Goal: Information Seeking & Learning: Check status

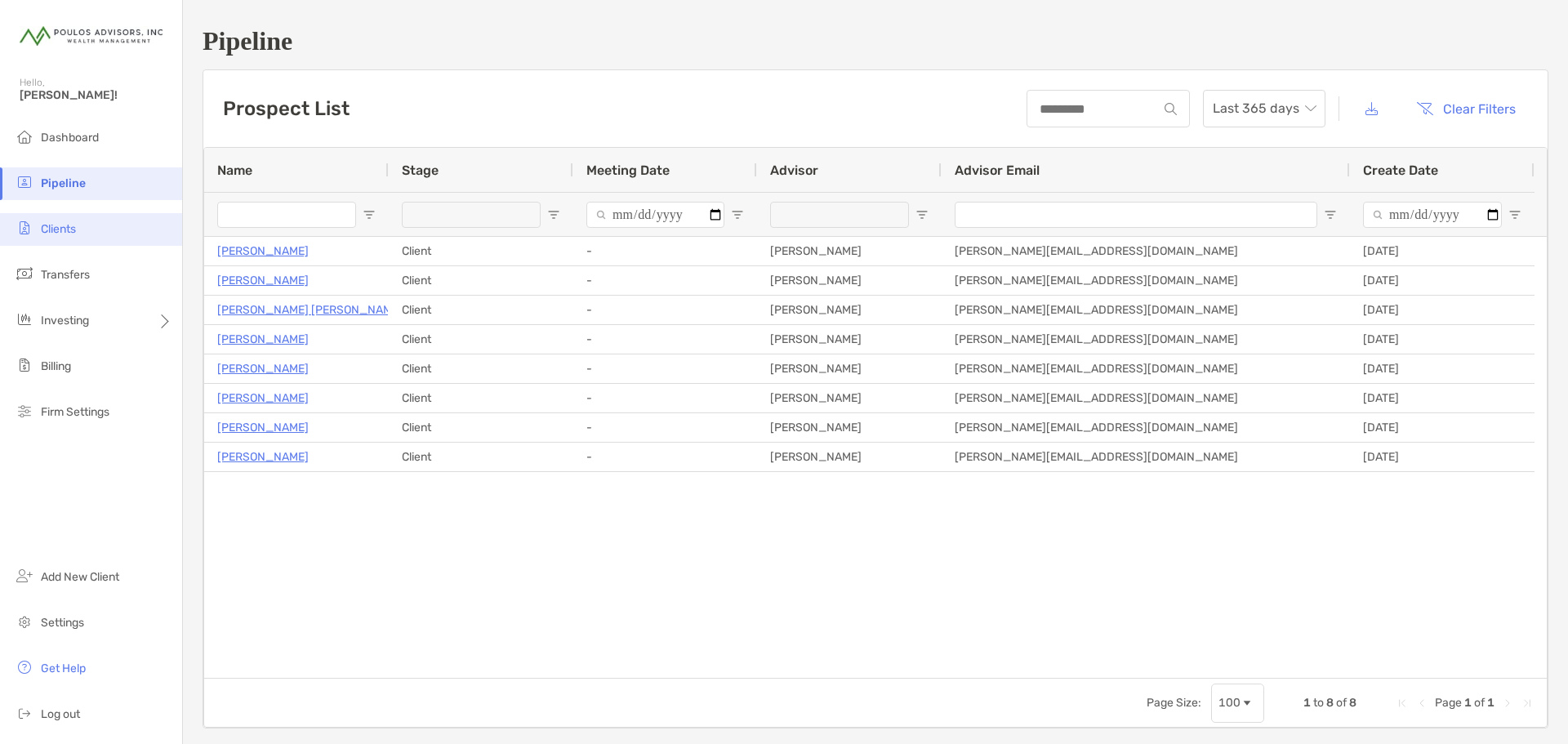
click at [57, 228] on span "Clients" at bounding box center [58, 228] width 35 height 14
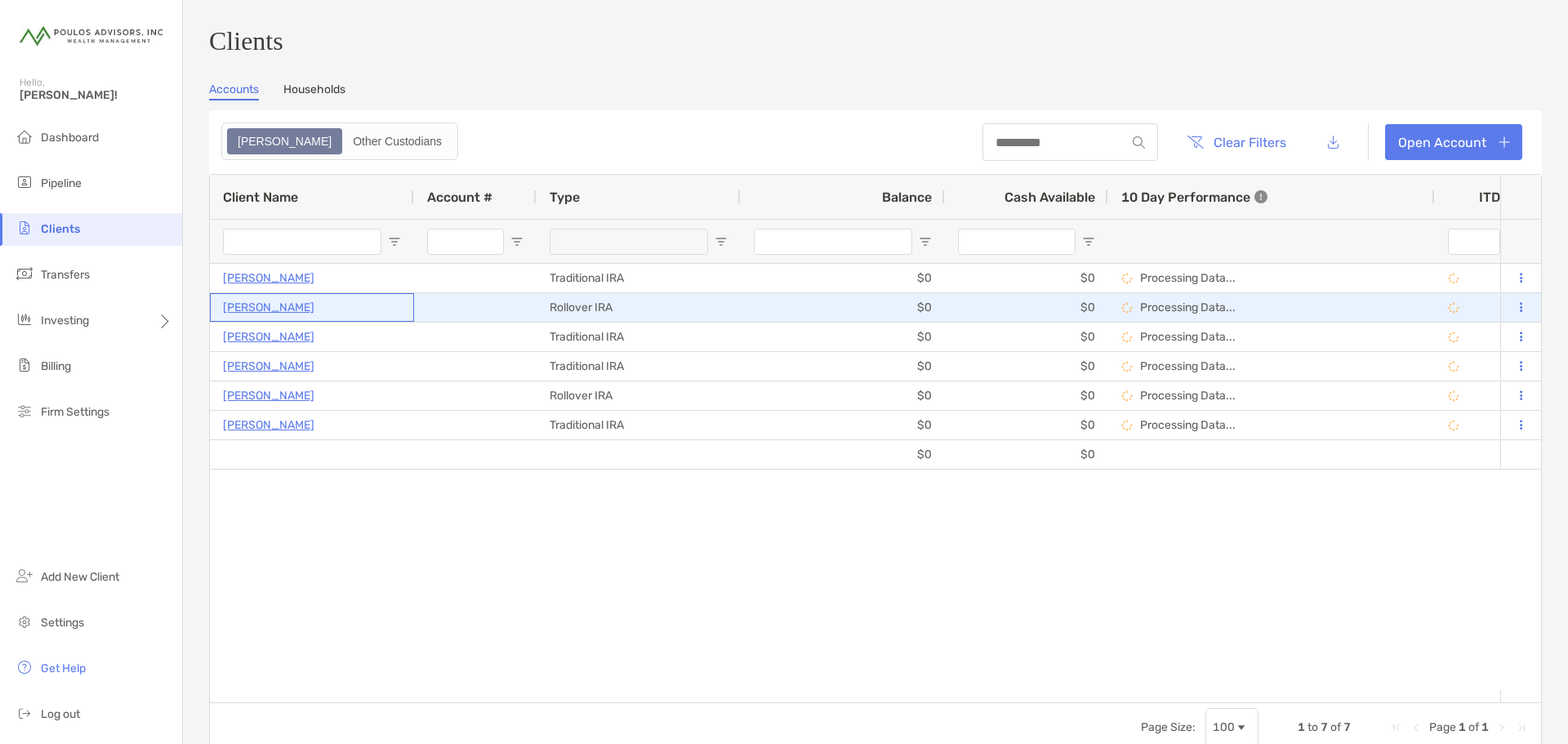
click at [247, 312] on p "[PERSON_NAME]" at bounding box center [268, 307] width 92 height 21
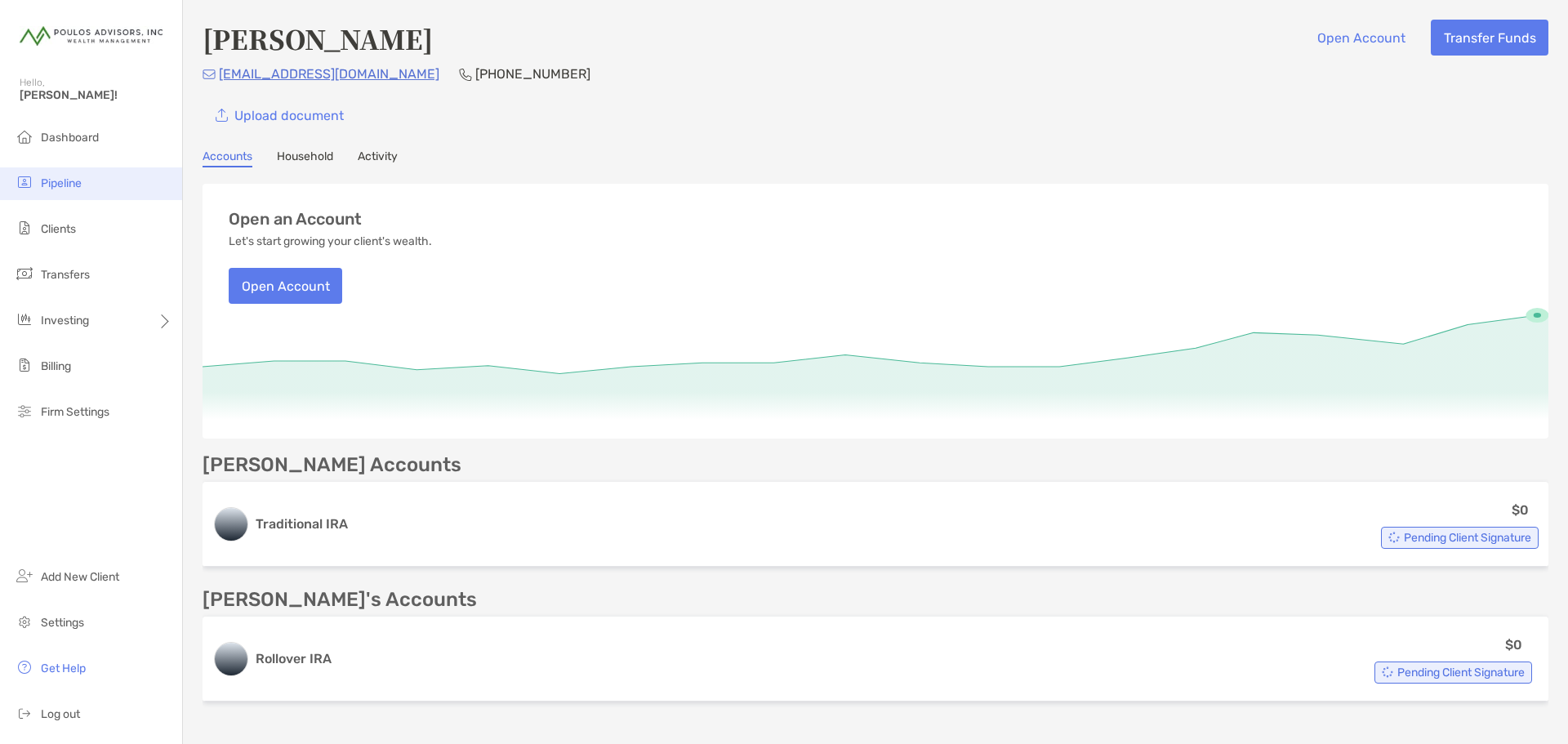
click at [71, 181] on span "Pipeline" at bounding box center [61, 183] width 41 height 14
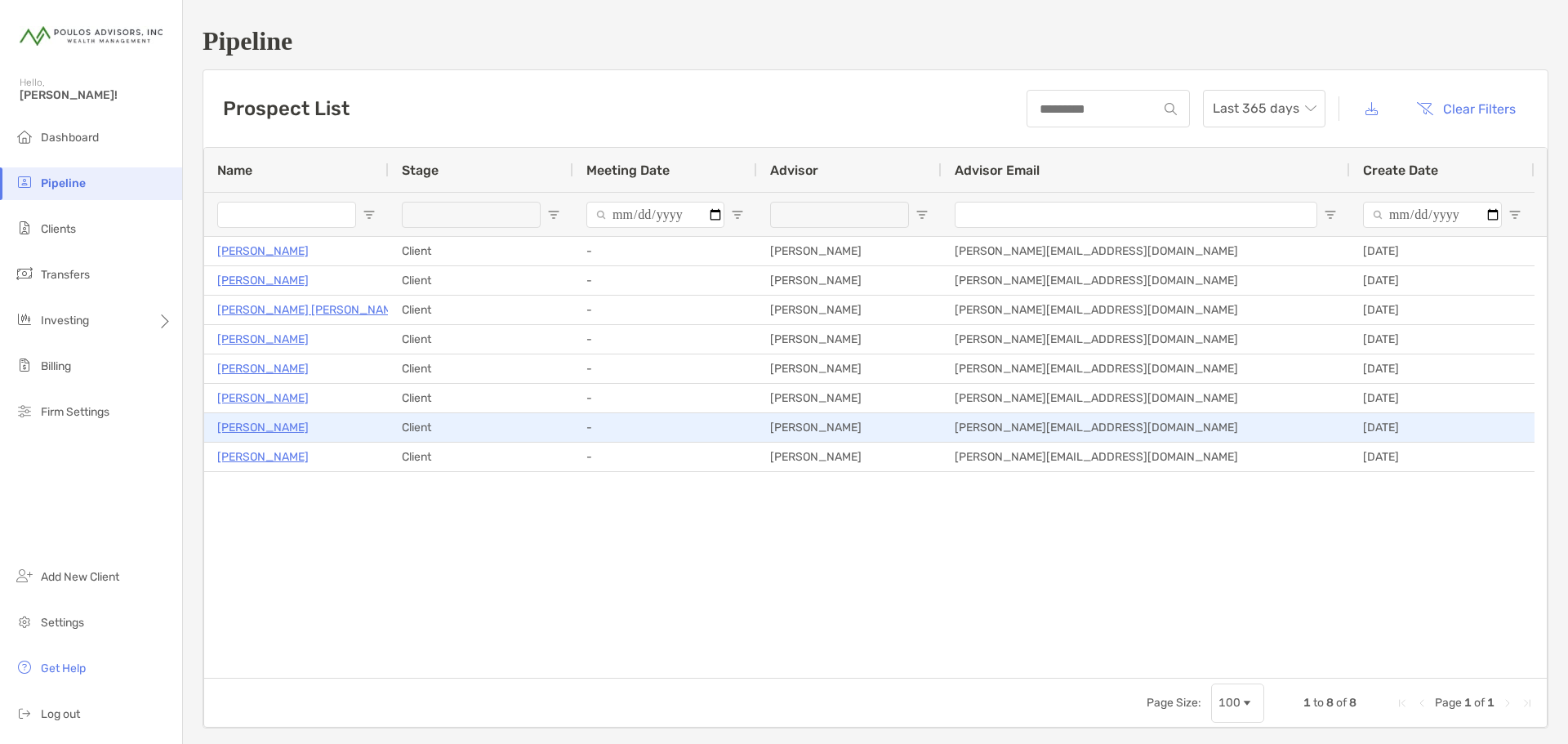
click at [236, 426] on p "[PERSON_NAME]" at bounding box center [263, 428] width 92 height 21
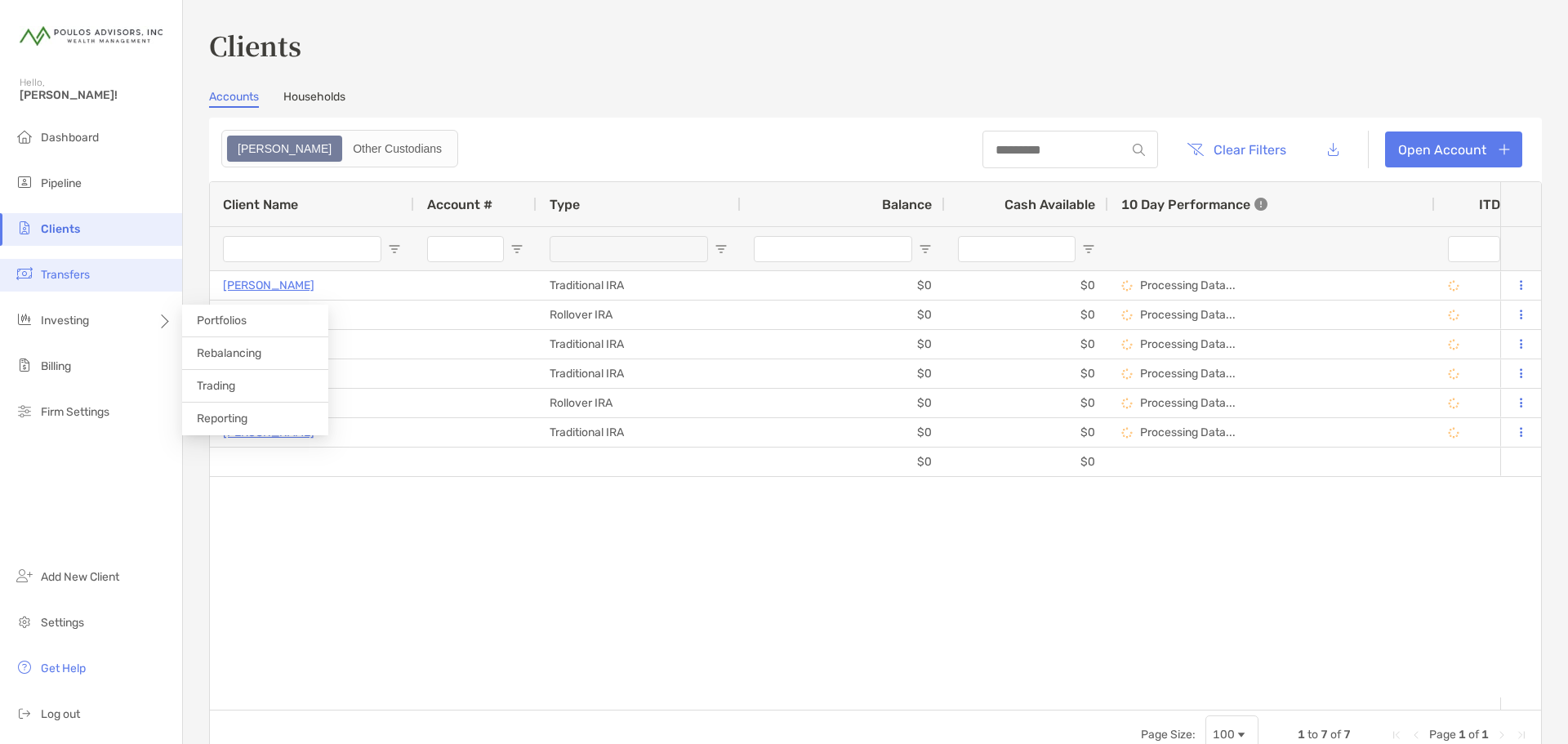
click at [63, 275] on span "Transfers" at bounding box center [65, 275] width 49 height 14
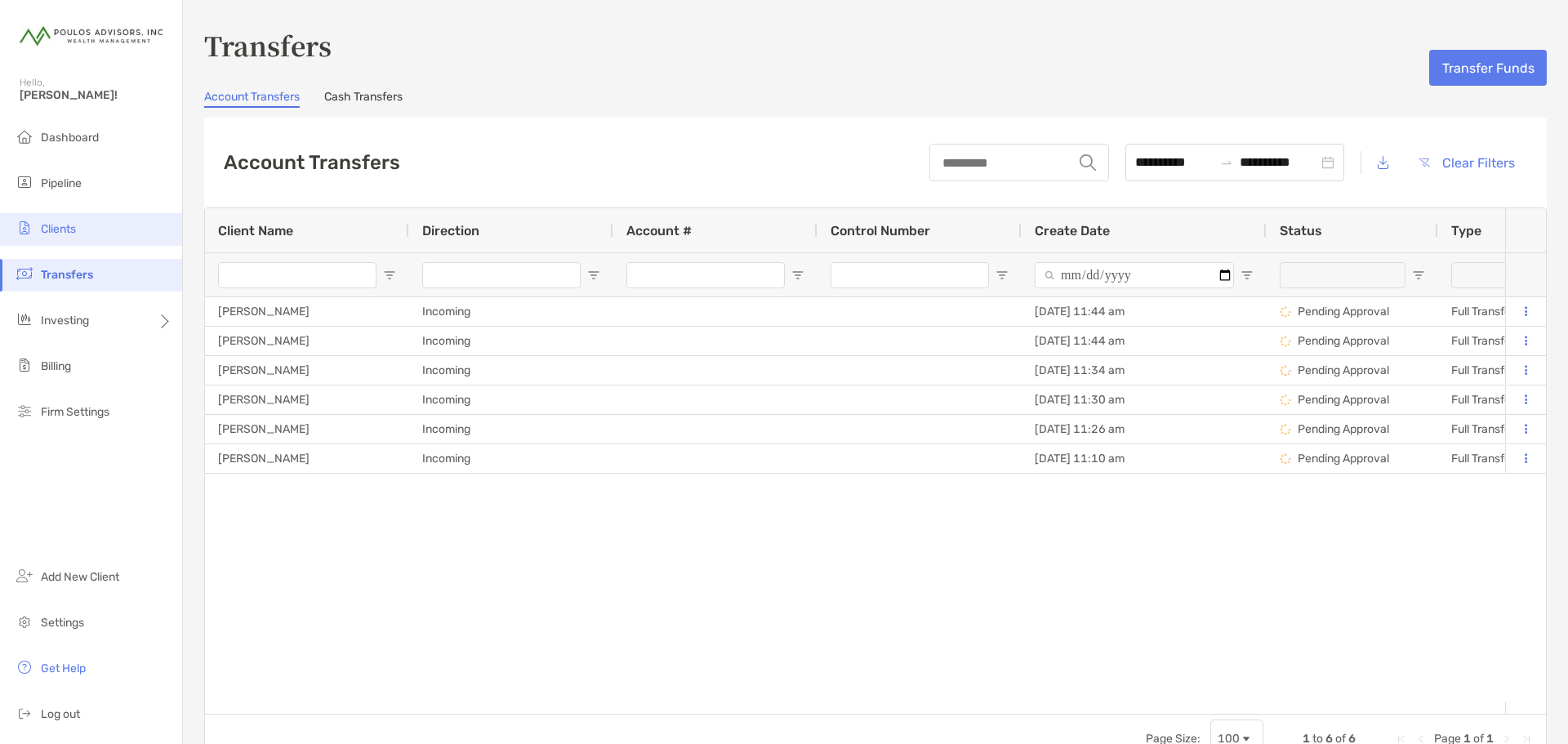
click at [55, 229] on span "Clients" at bounding box center [58, 228] width 35 height 14
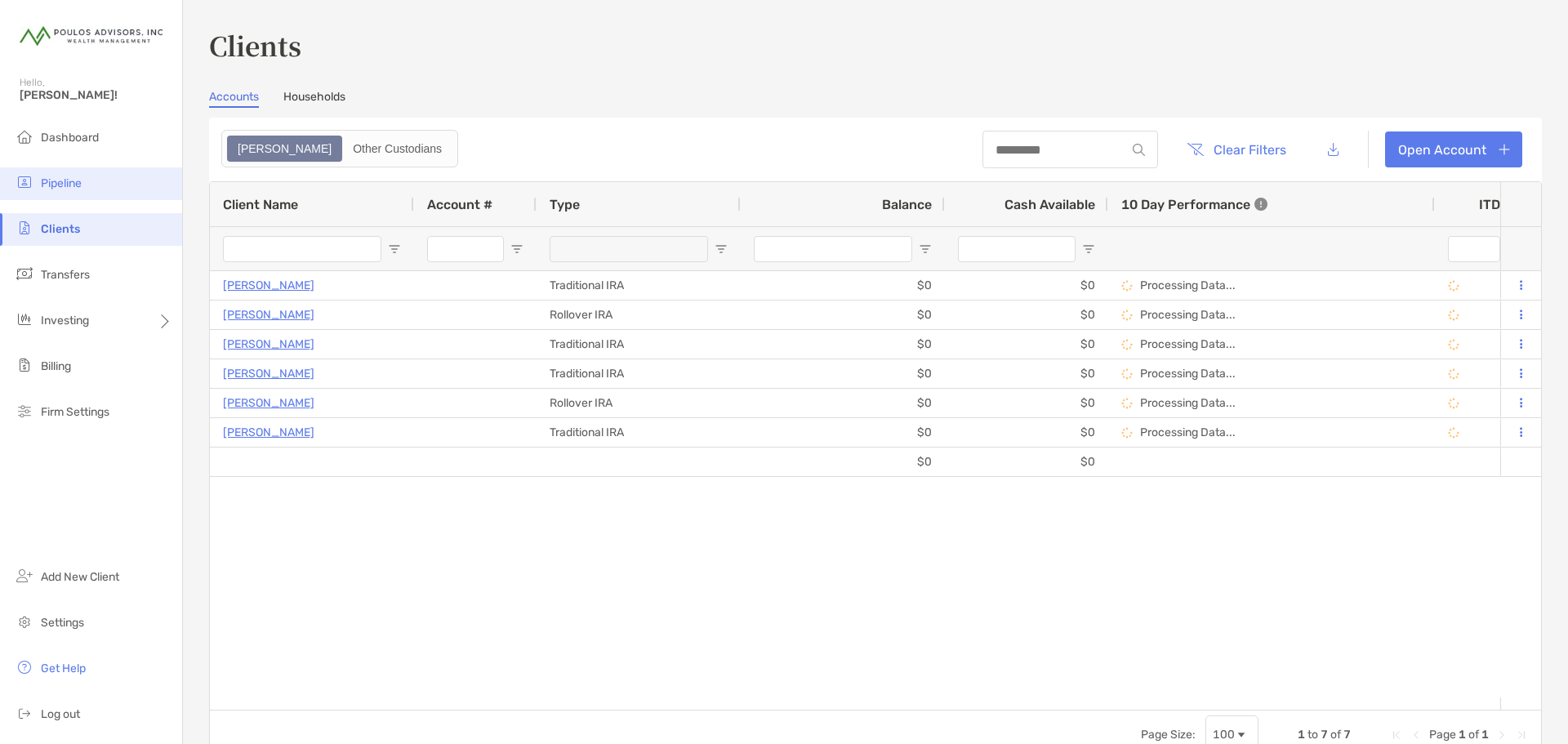
click at [63, 181] on span "Pipeline" at bounding box center [61, 183] width 41 height 14
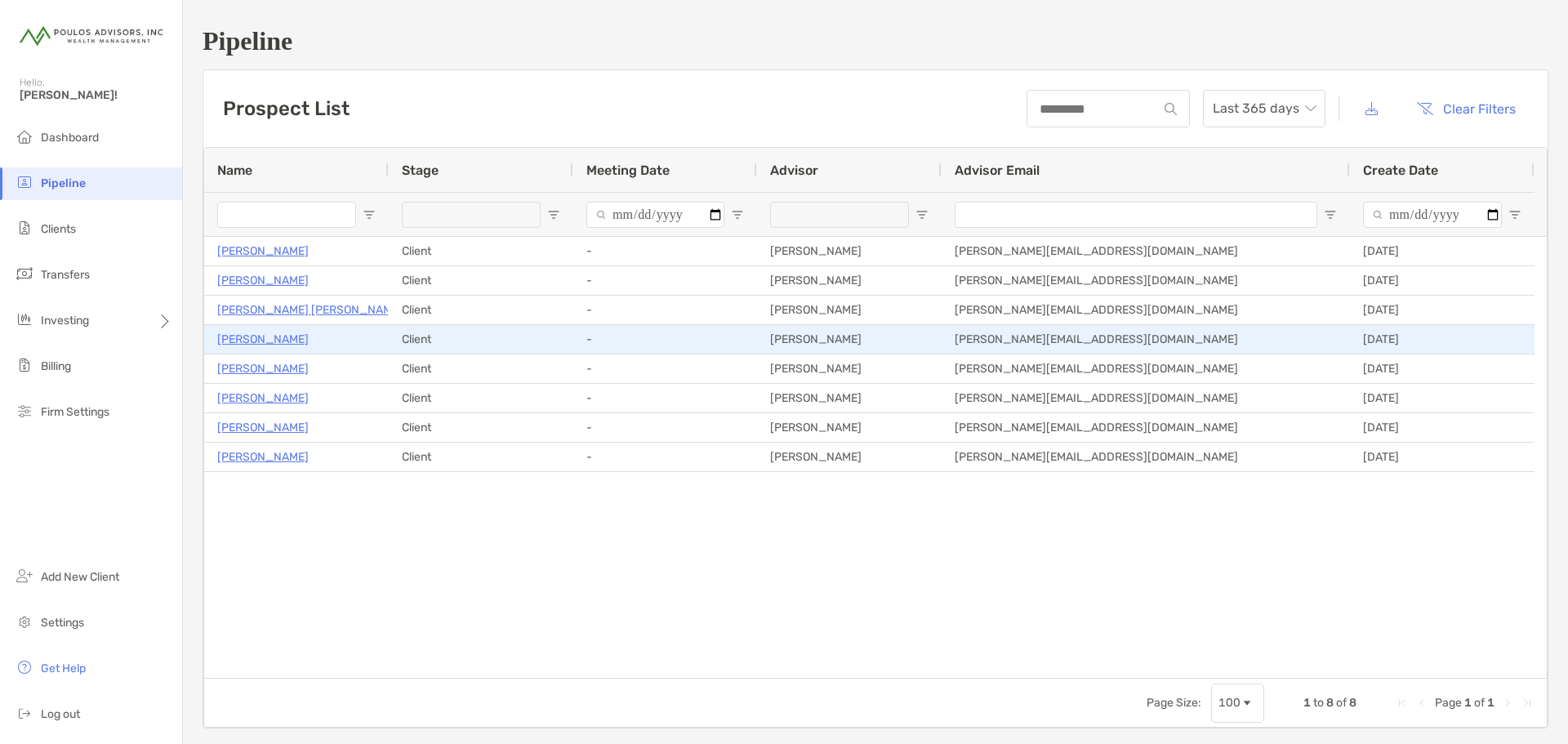
click at [253, 335] on p "[PERSON_NAME]" at bounding box center [263, 339] width 92 height 21
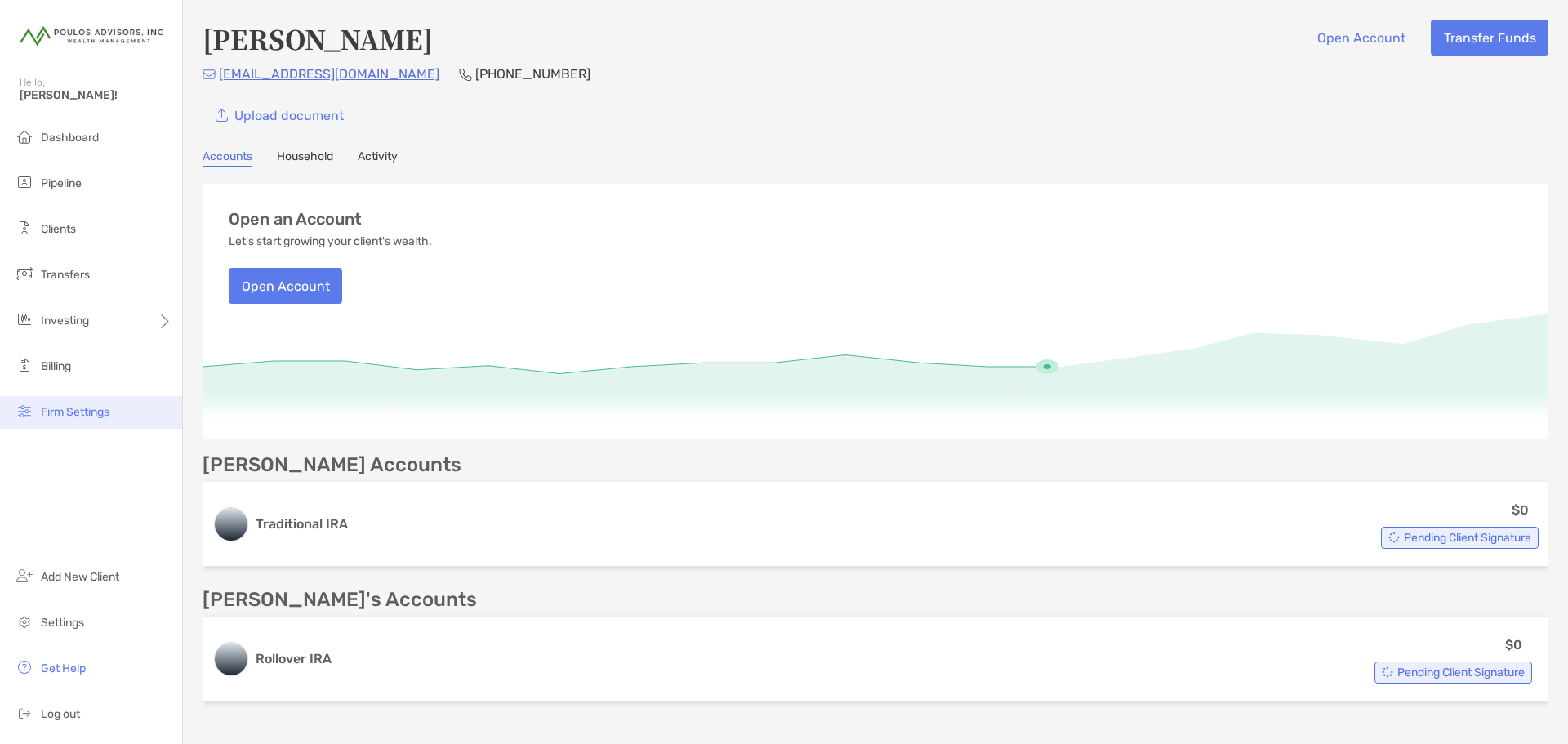
click at [92, 410] on span "Firm Settings" at bounding box center [75, 411] width 69 height 14
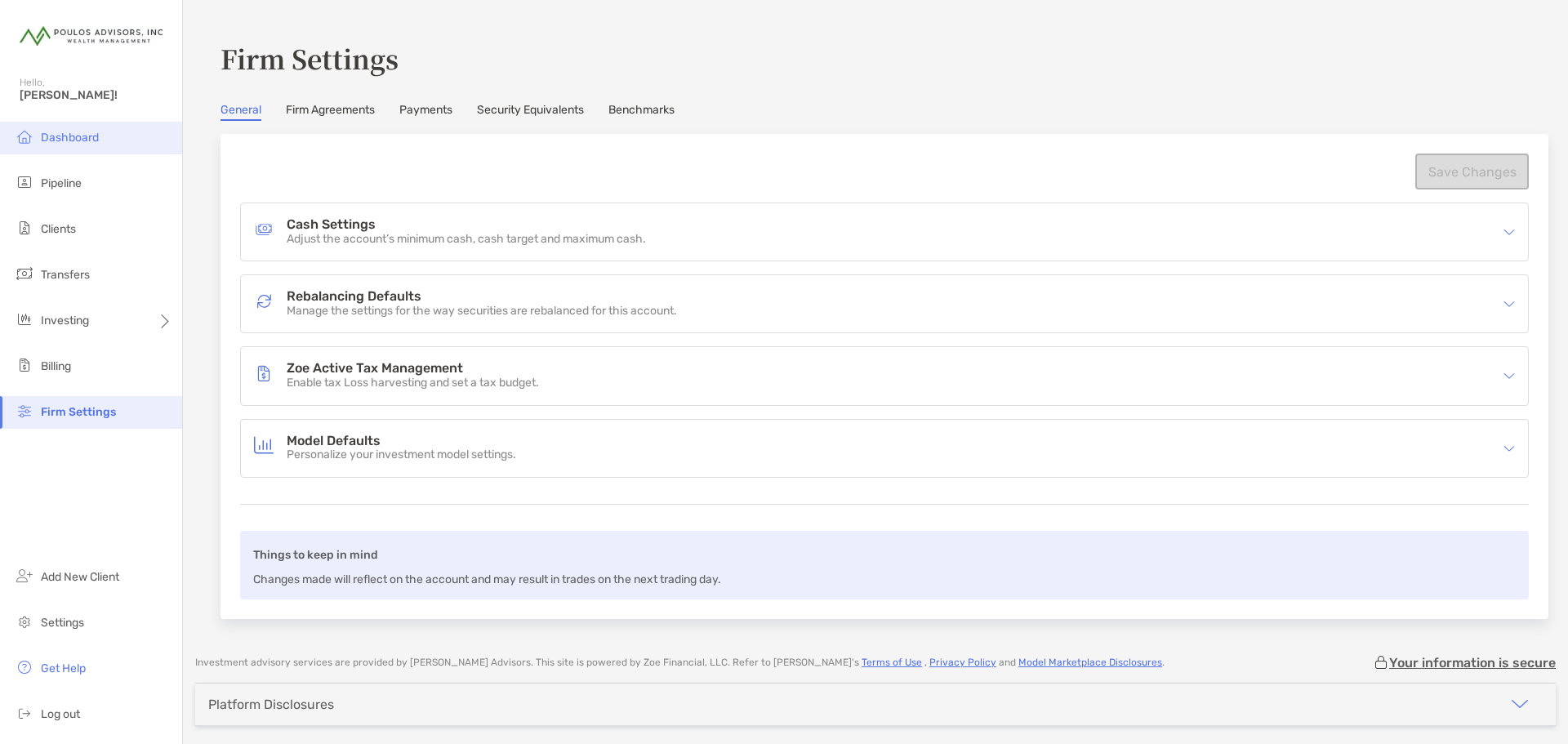
click at [78, 140] on span "Dashboard" at bounding box center [70, 137] width 58 height 14
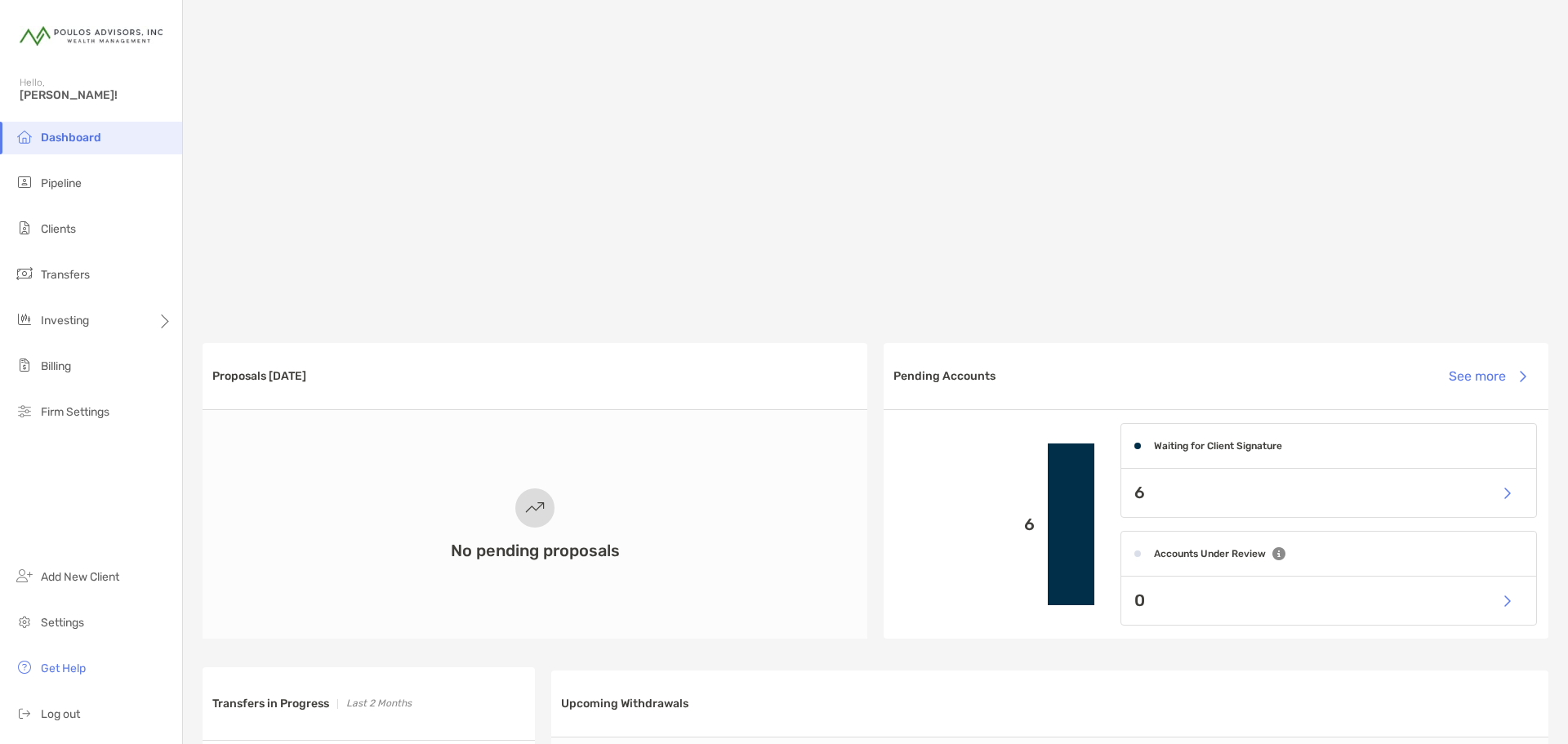
scroll to position [163, 0]
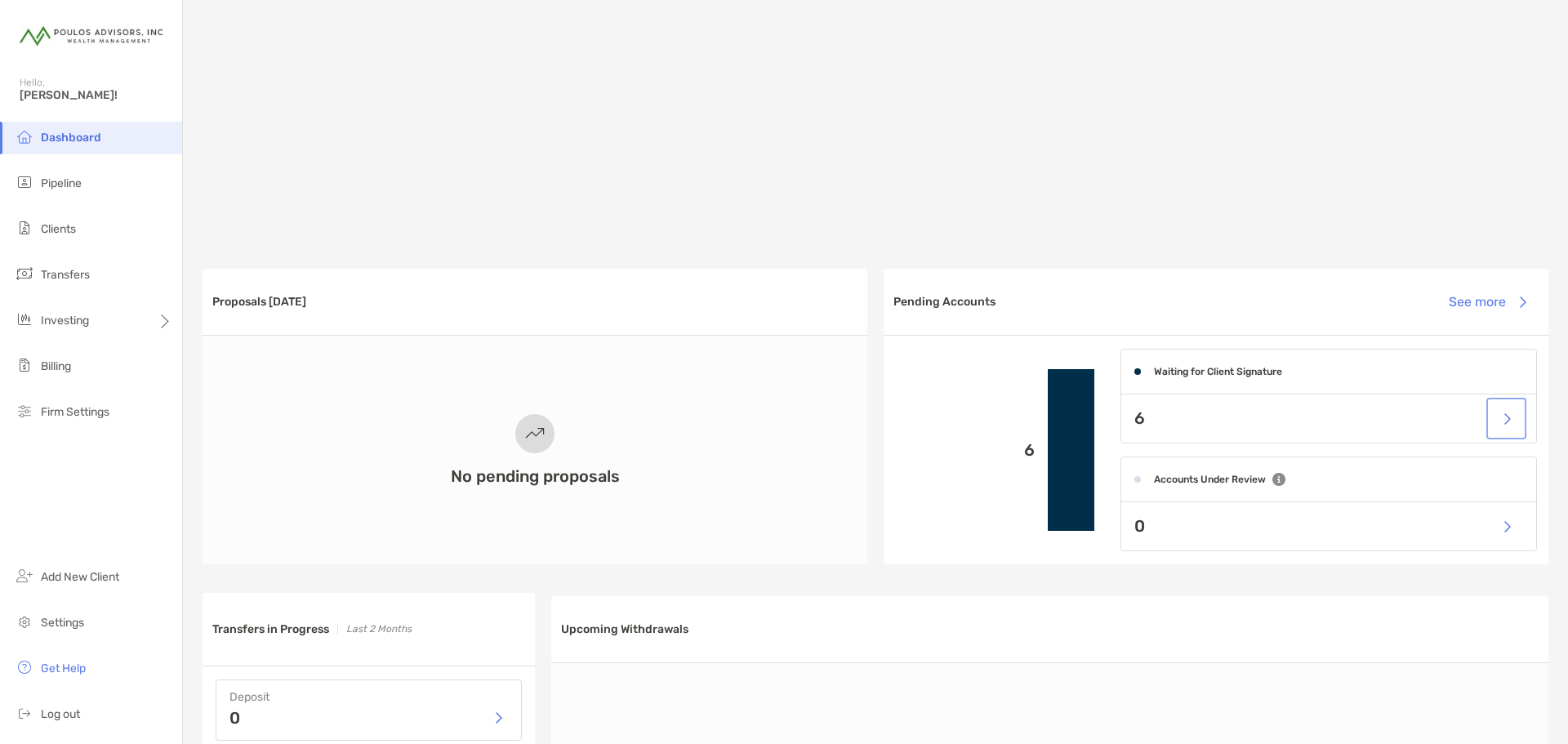
click at [1495, 422] on button "button" at bounding box center [1506, 418] width 34 height 35
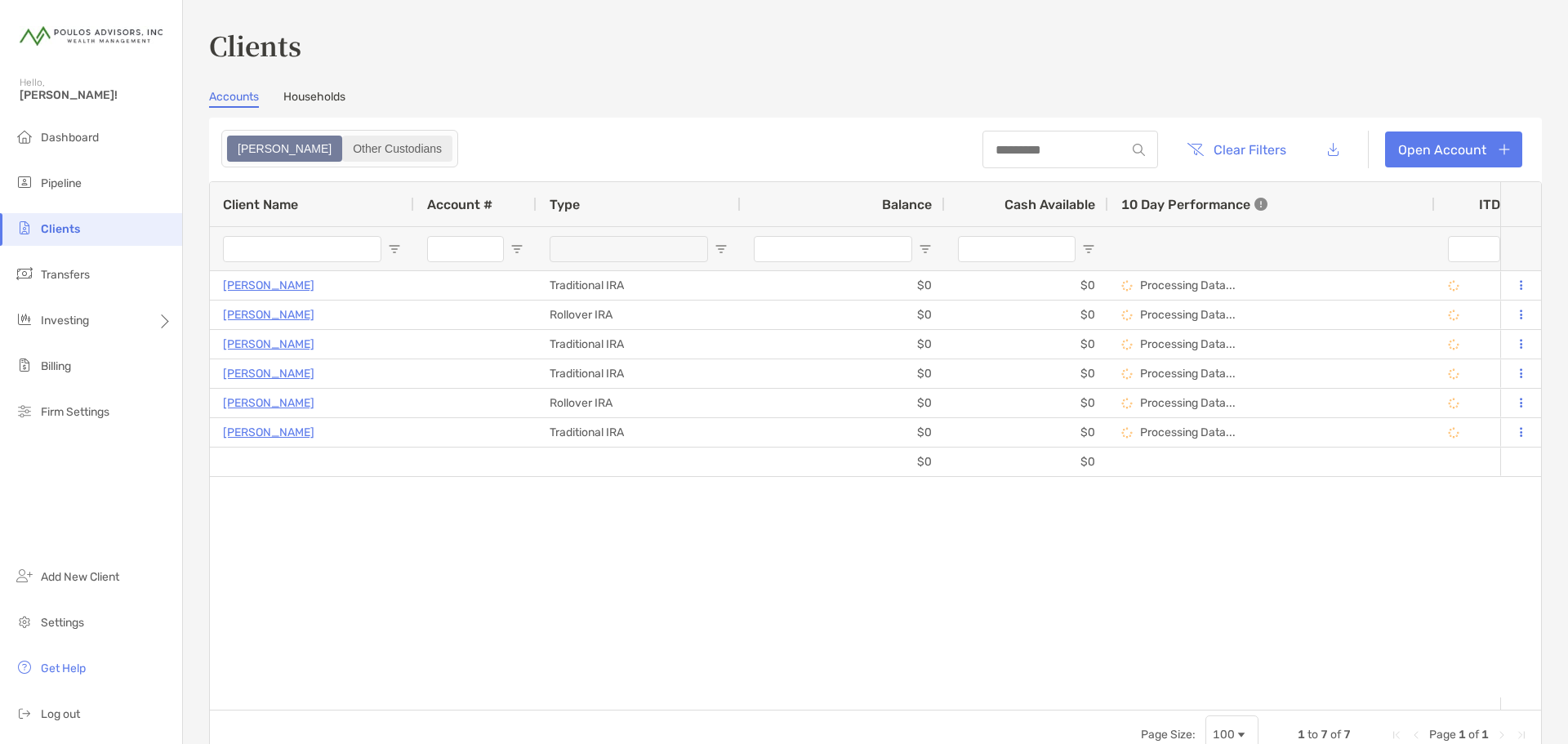
click at [359, 146] on div "Other Custodians" at bounding box center [397, 148] width 107 height 23
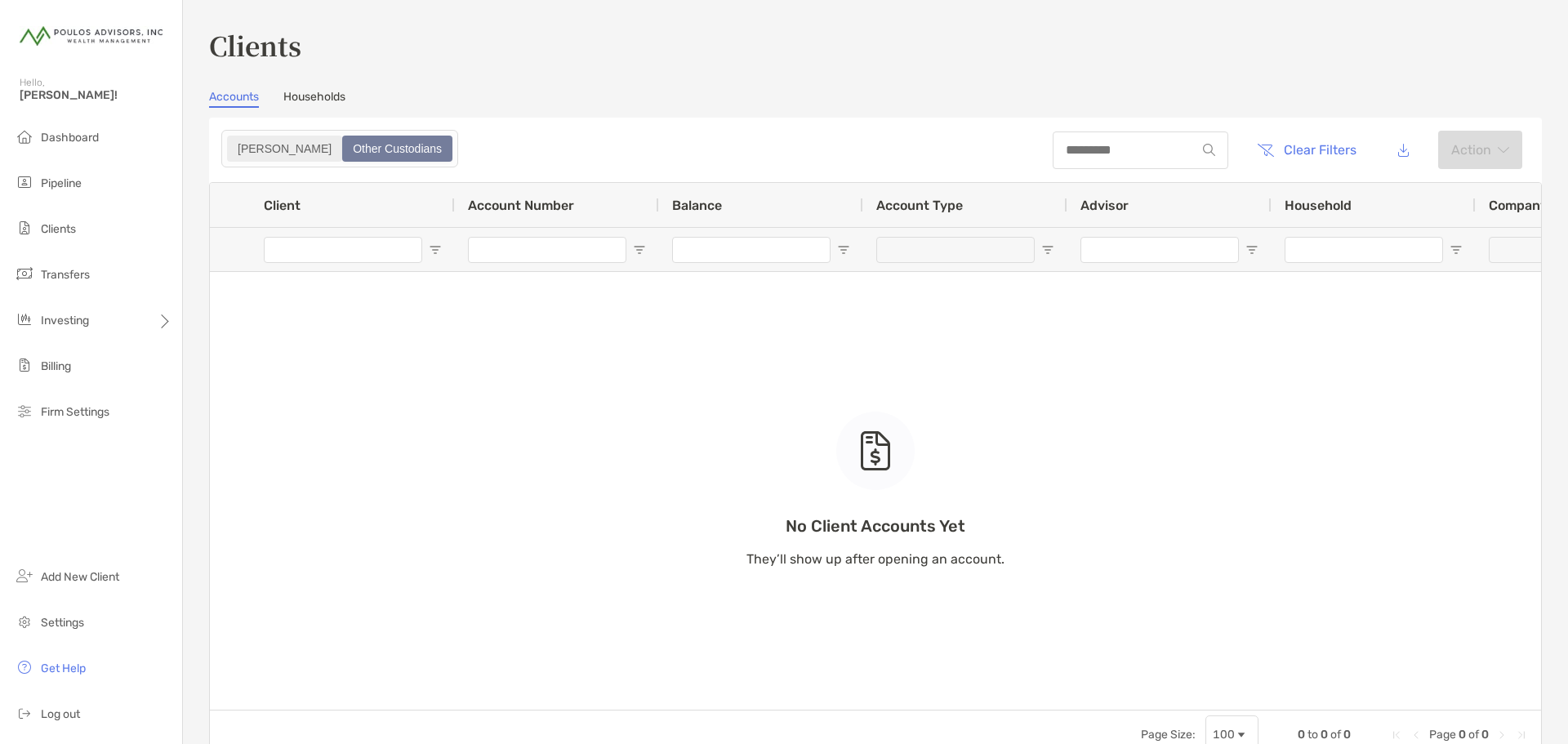
click at [244, 146] on div "Zoe" at bounding box center [284, 148] width 111 height 23
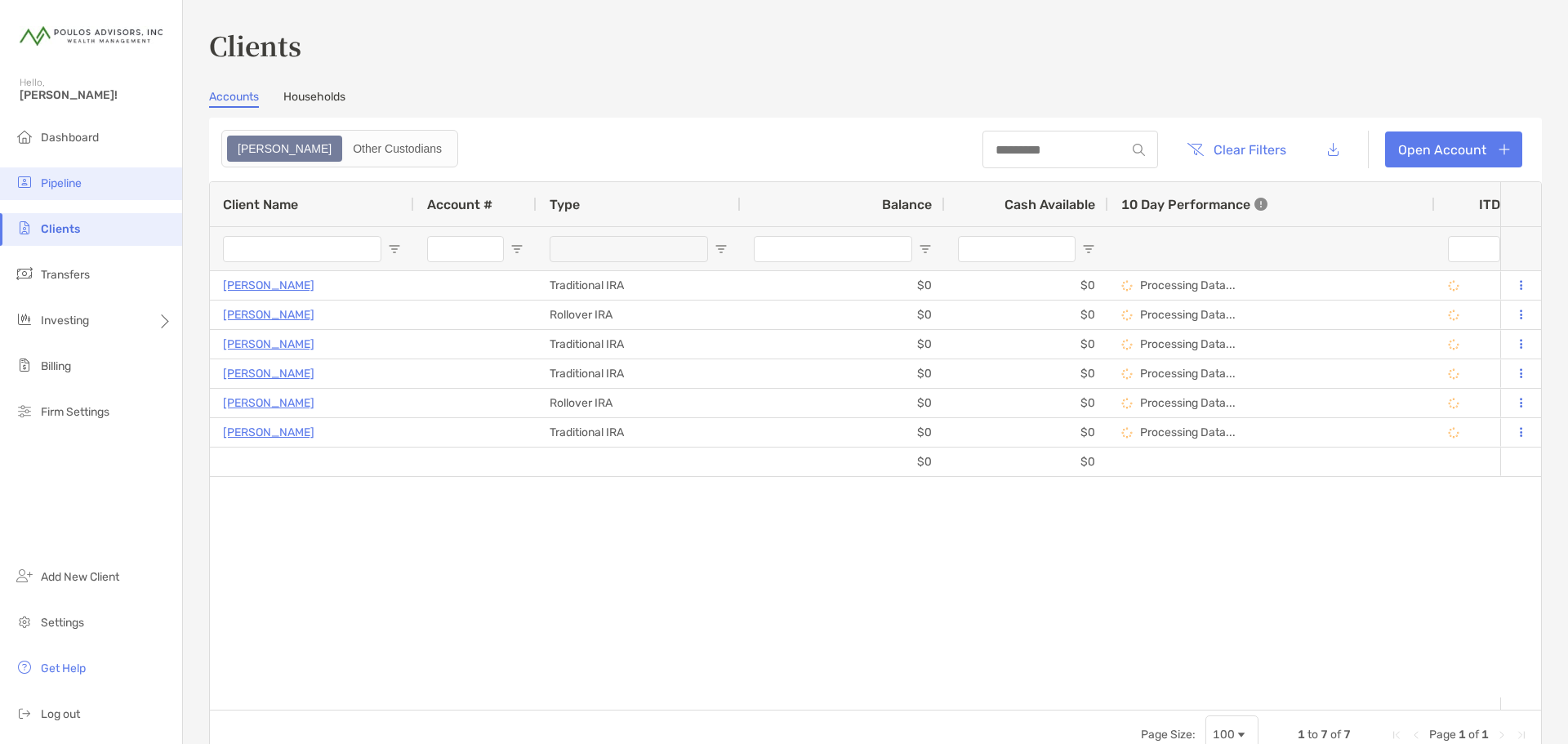
click at [56, 179] on span "Pipeline" at bounding box center [61, 183] width 41 height 14
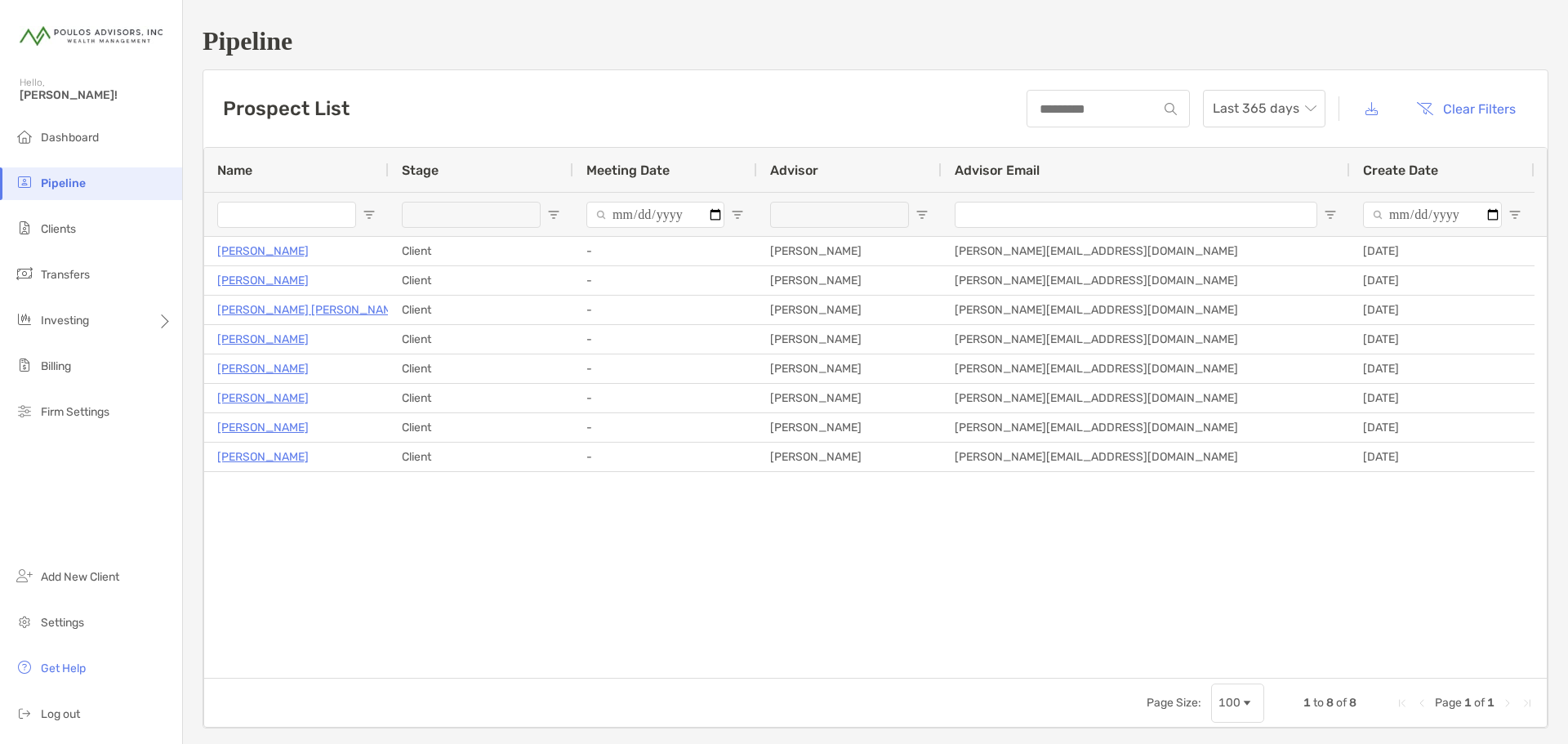
click at [787, 216] on div at bounding box center [839, 215] width 139 height 26
click at [760, 585] on div "Caroline Test Client - KYLE ABRAHAMOVICH kyle@poulosadvisors.com 10/15/2025 Jos…" at bounding box center [876, 457] width 1343 height 441
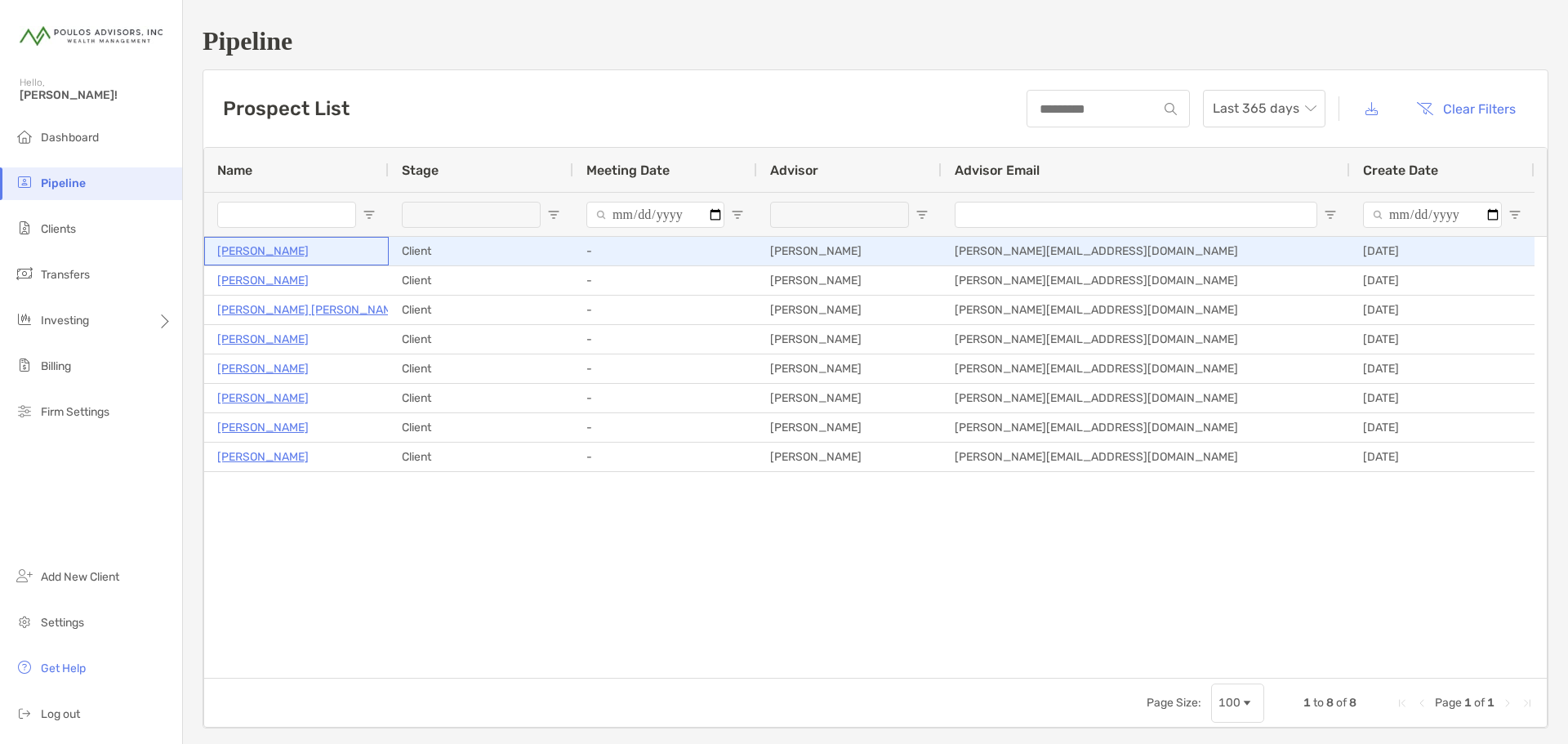
click at [279, 251] on p "[PERSON_NAME]" at bounding box center [263, 251] width 92 height 21
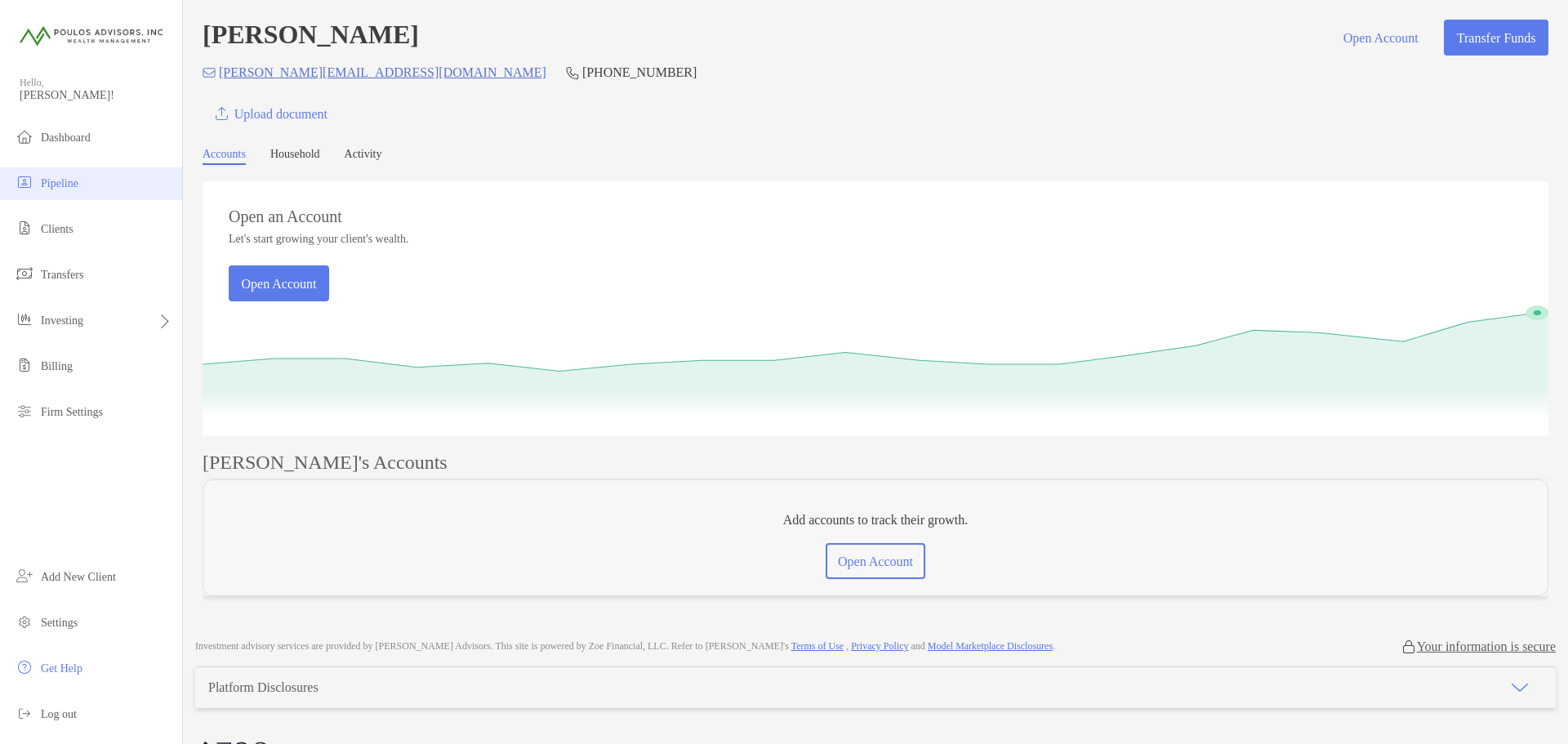
click at [78, 184] on span "Pipeline" at bounding box center [59, 184] width 37 height 13
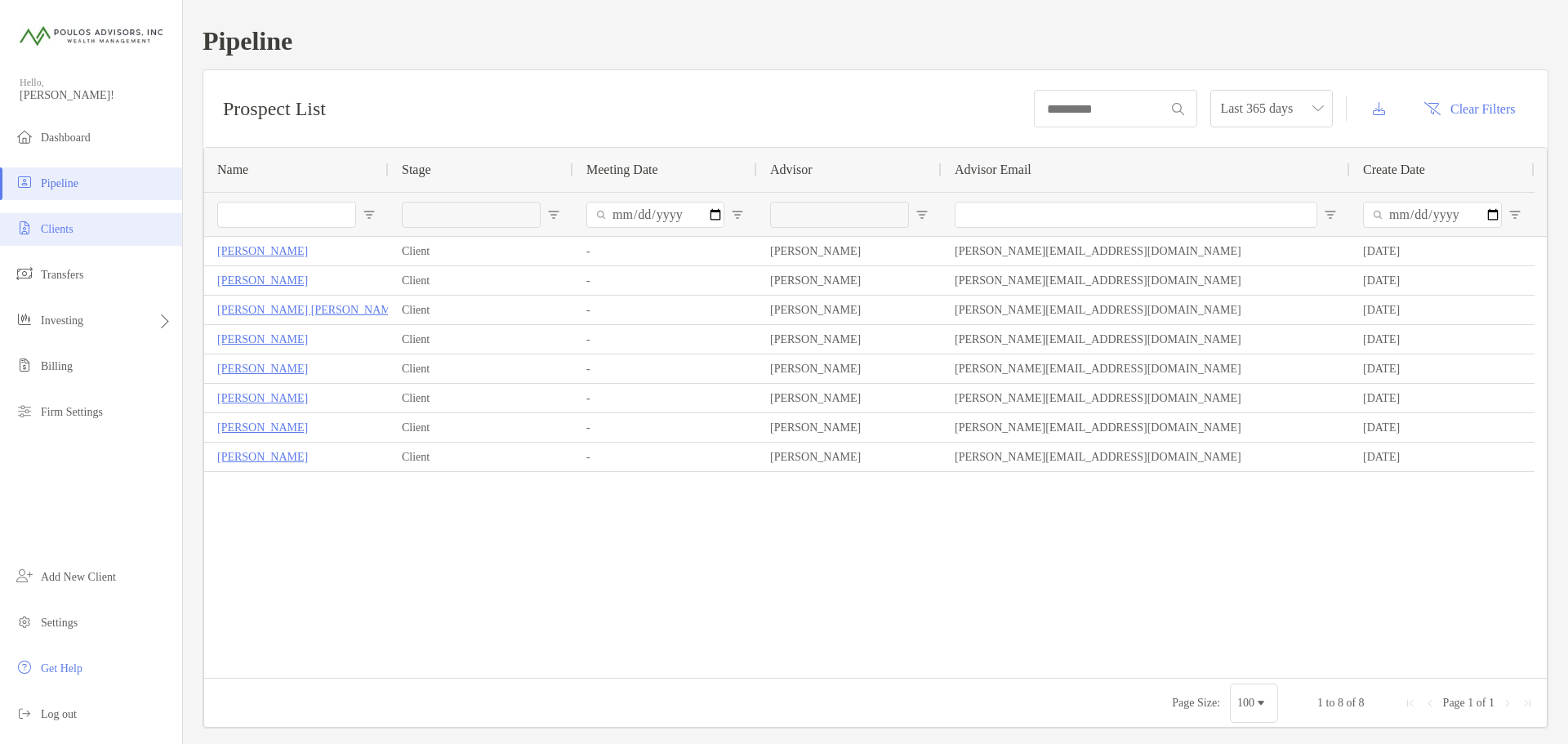
click at [47, 227] on span "Clients" at bounding box center [57, 229] width 33 height 13
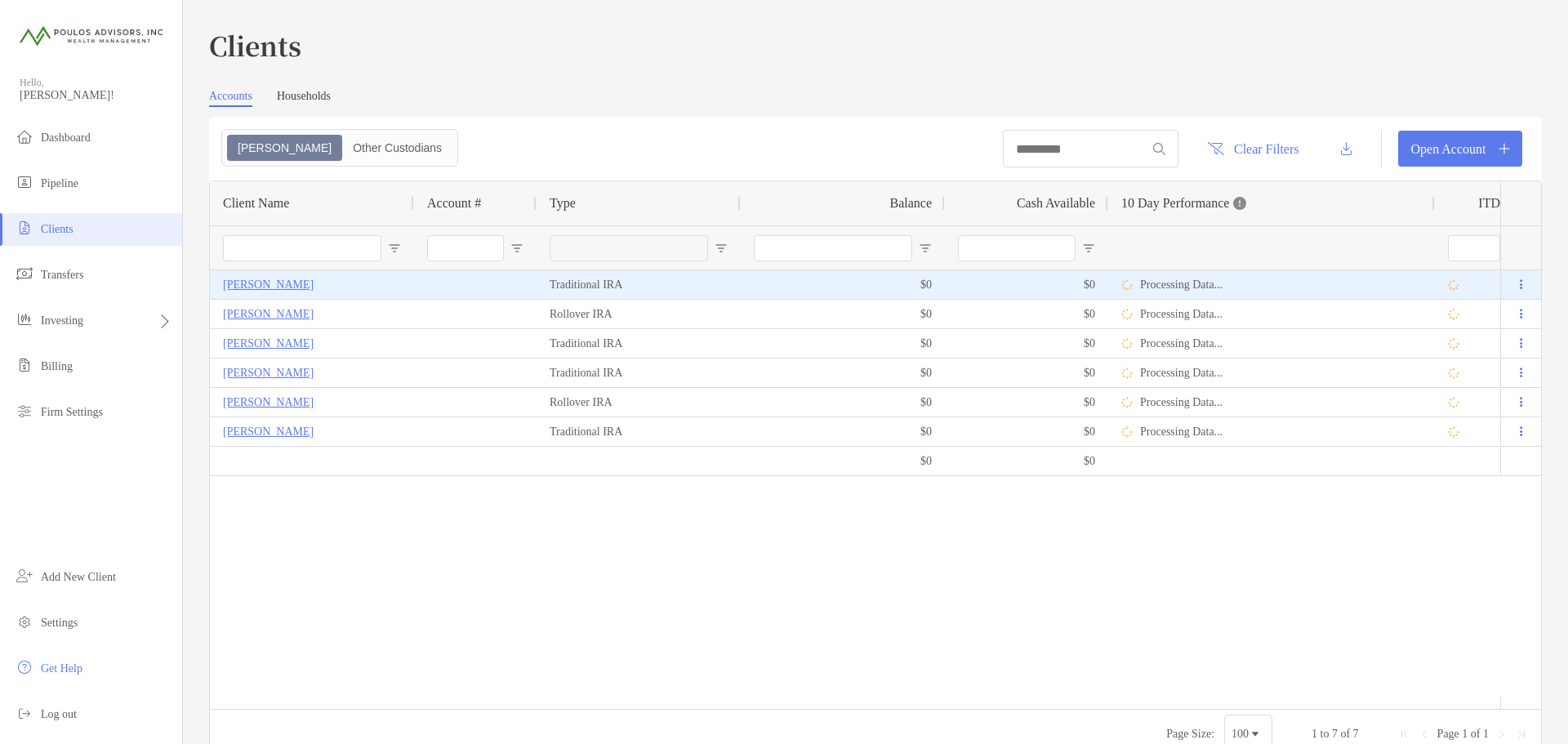
click at [246, 283] on p "[PERSON_NAME]" at bounding box center [268, 285] width 91 height 21
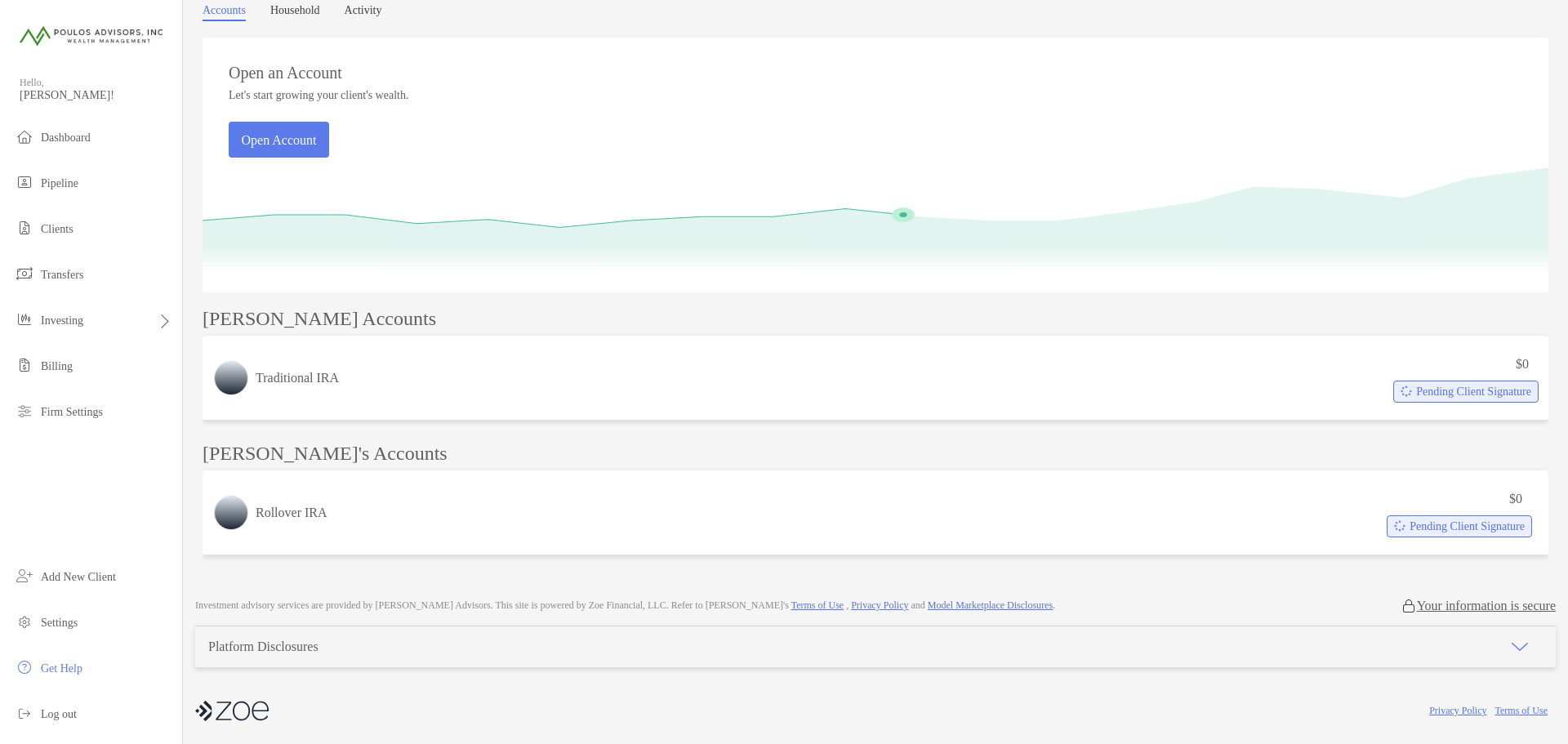
scroll to position [149, 0]
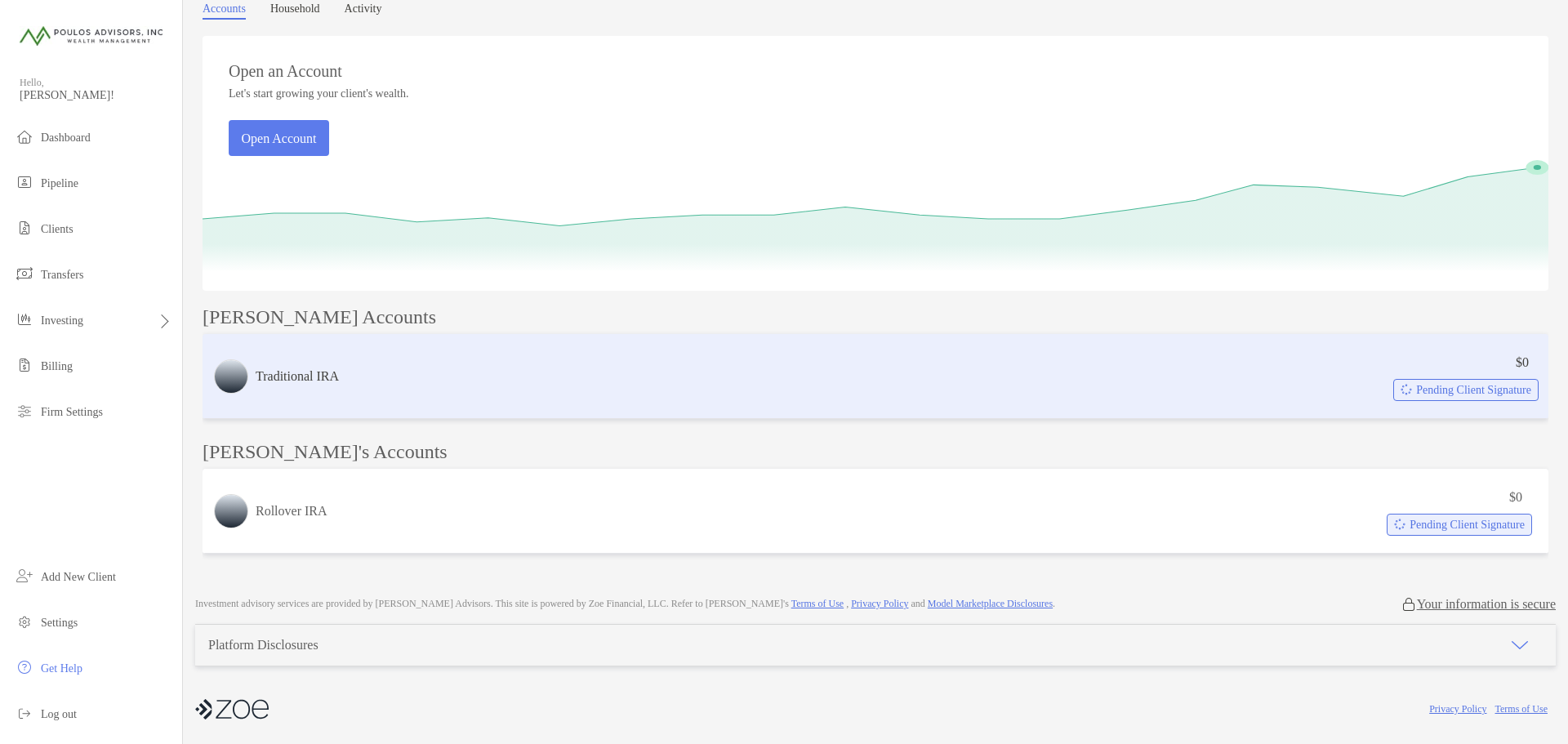
click at [325, 376] on h3 "Traditional IRA" at bounding box center [297, 377] width 83 height 20
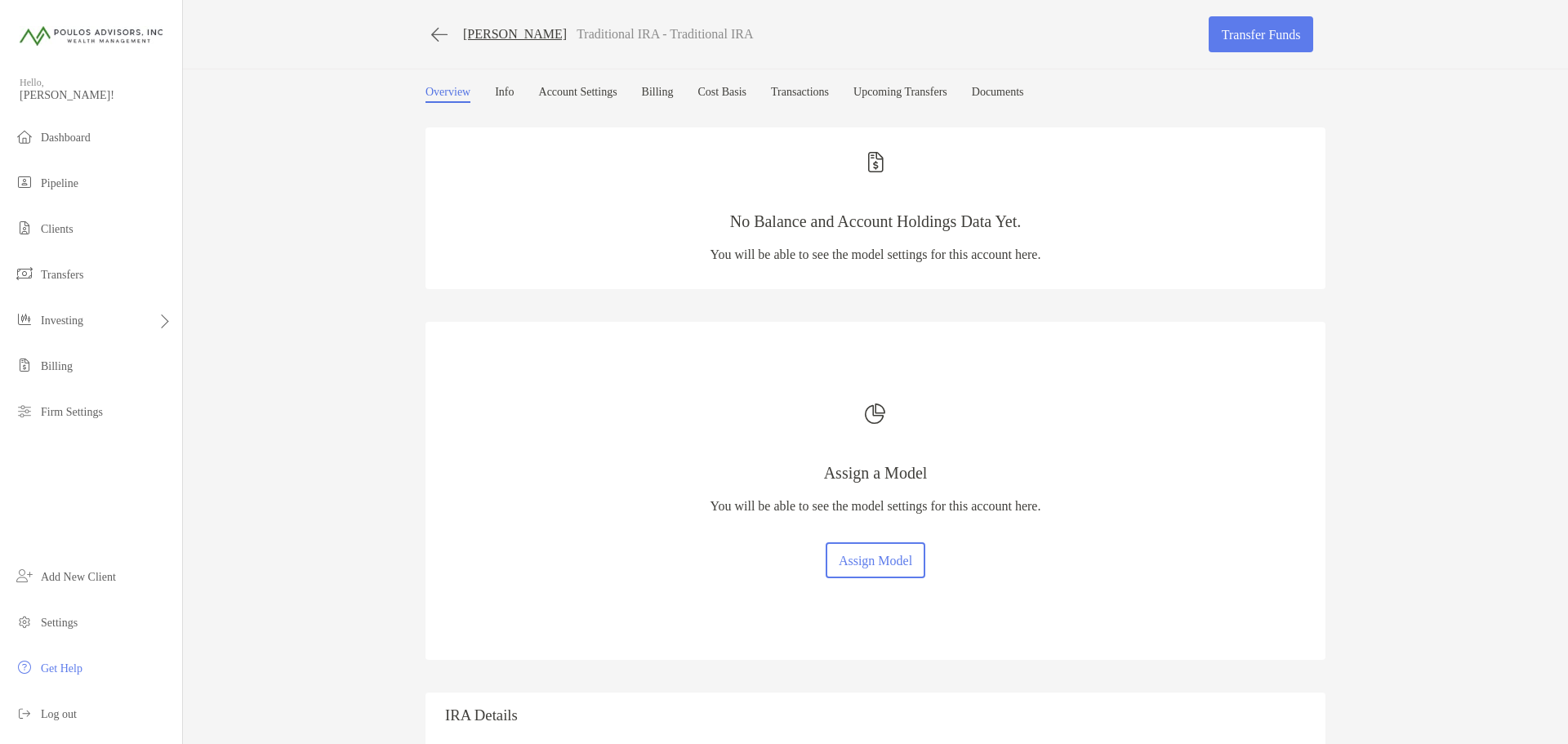
click at [503, 92] on link "Info" at bounding box center [504, 94] width 19 height 17
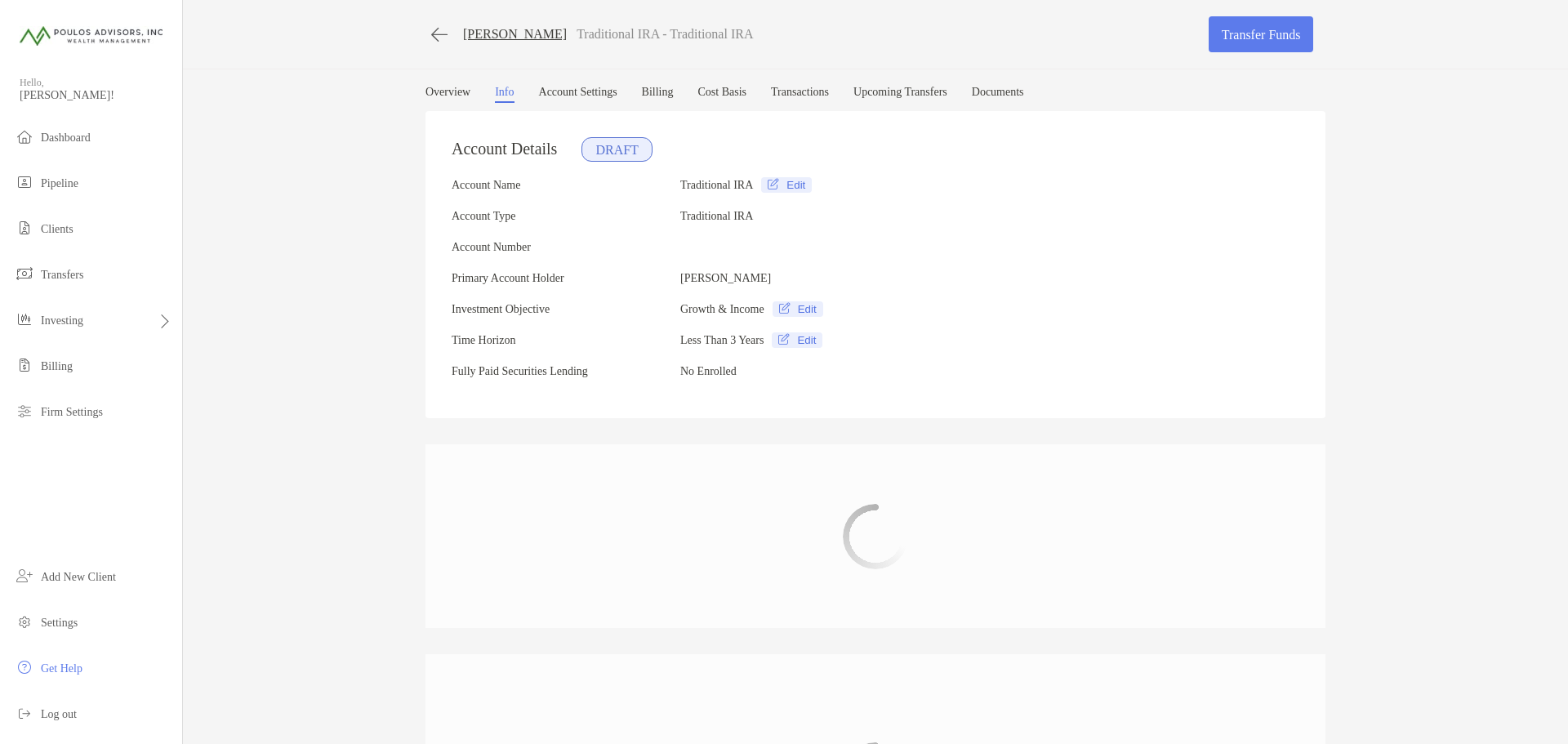
type input "**********"
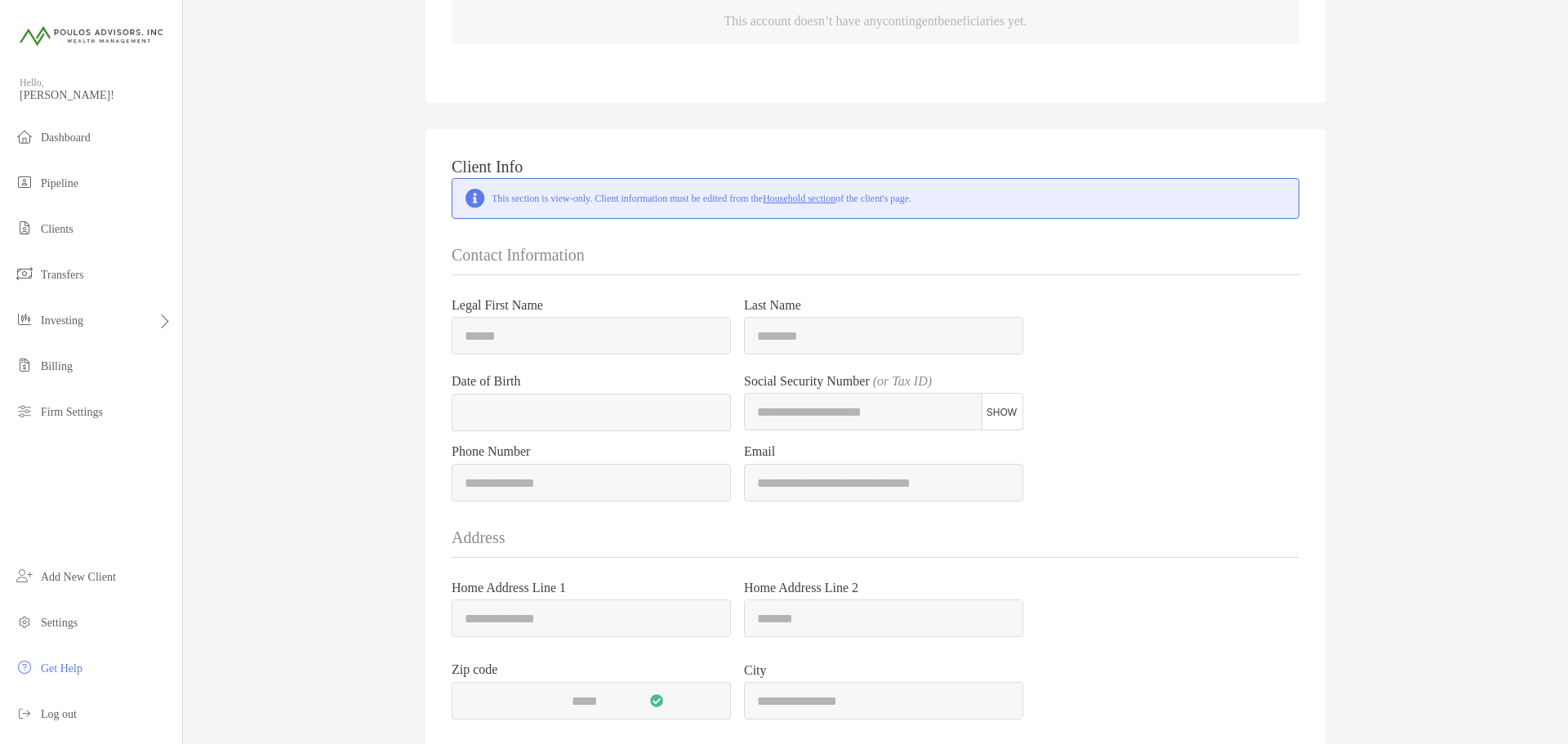
scroll to position [1062, 0]
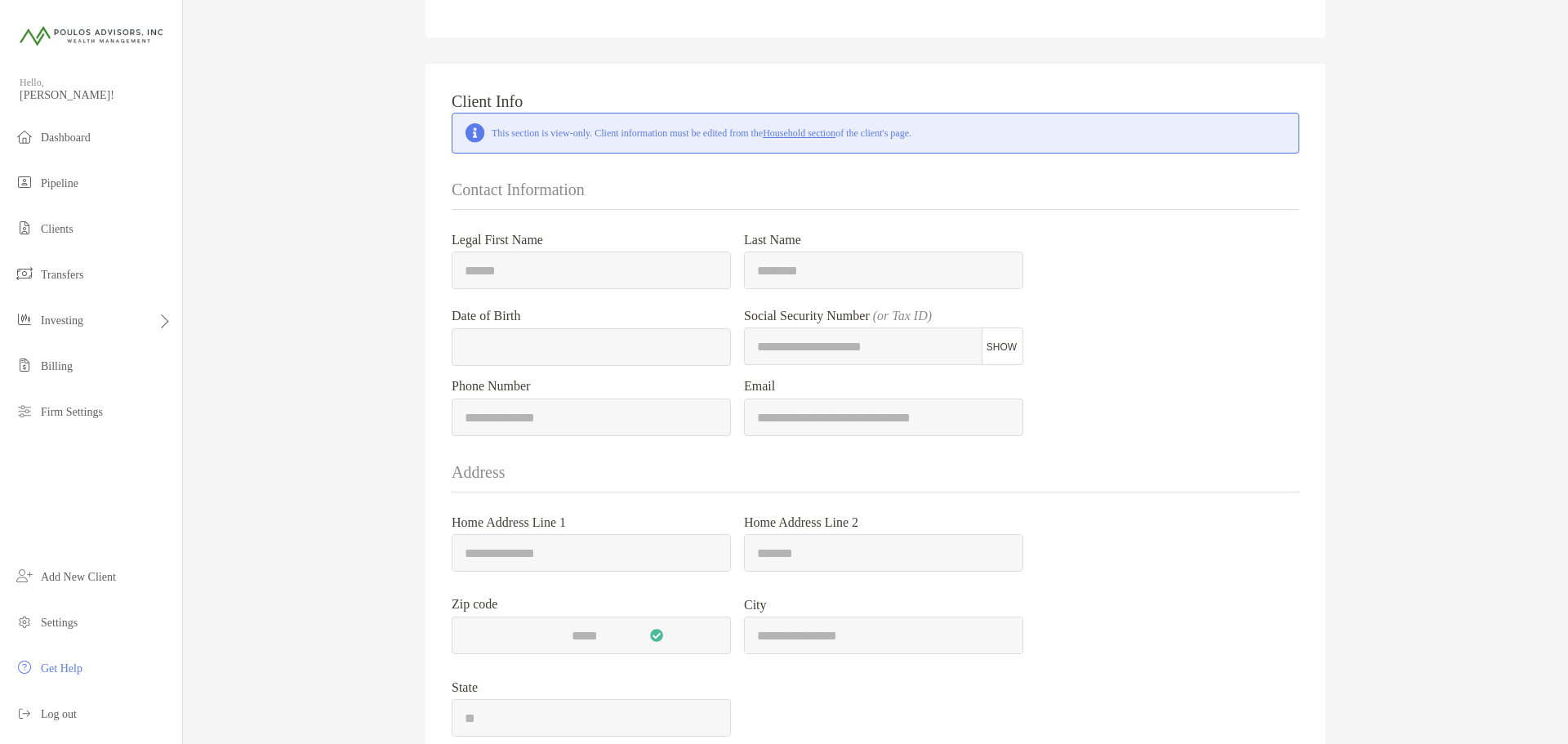
click at [997, 352] on span "SHOW" at bounding box center [1002, 347] width 30 height 12
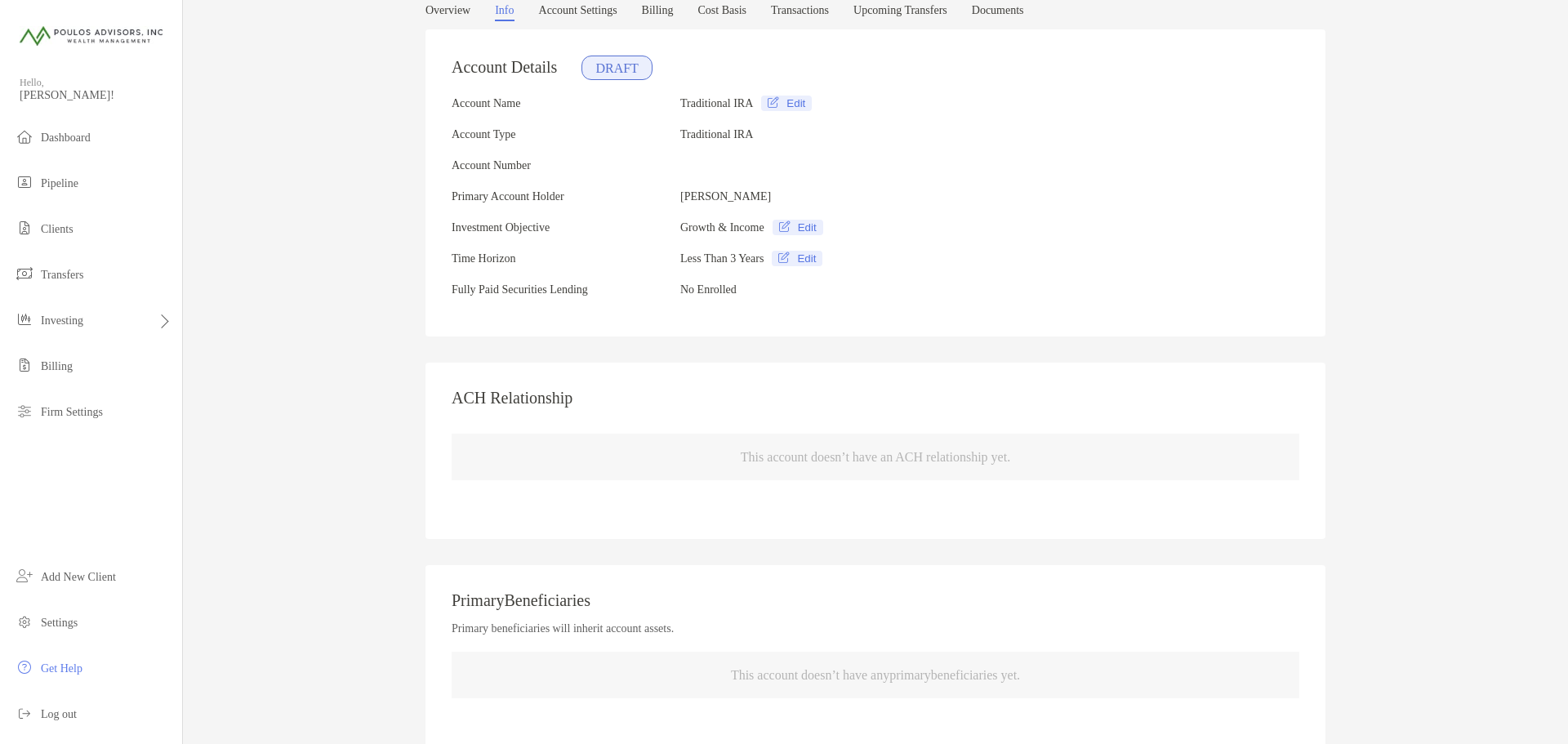
scroll to position [0, 0]
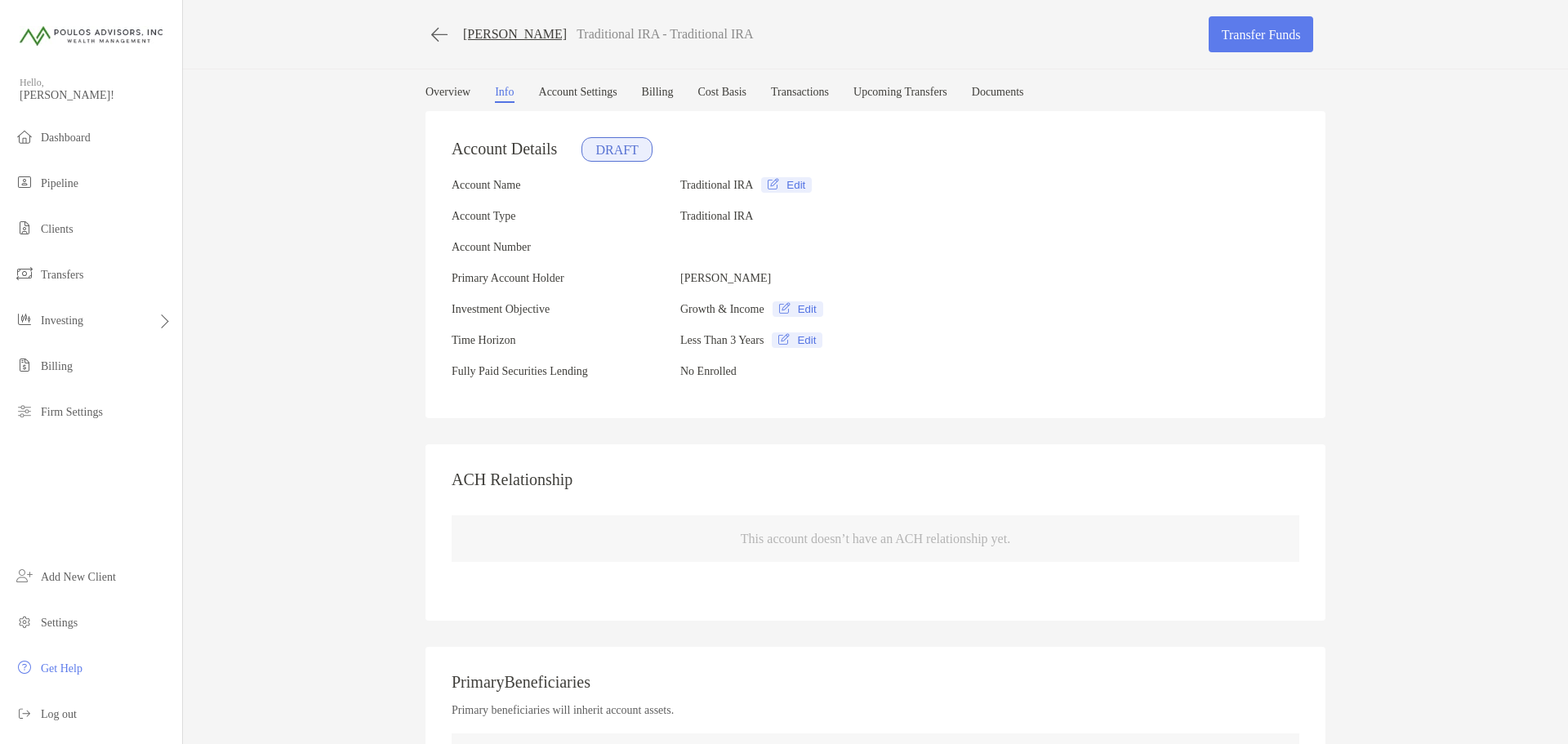
click at [916, 90] on link "Upcoming Transfers" at bounding box center [901, 94] width 94 height 17
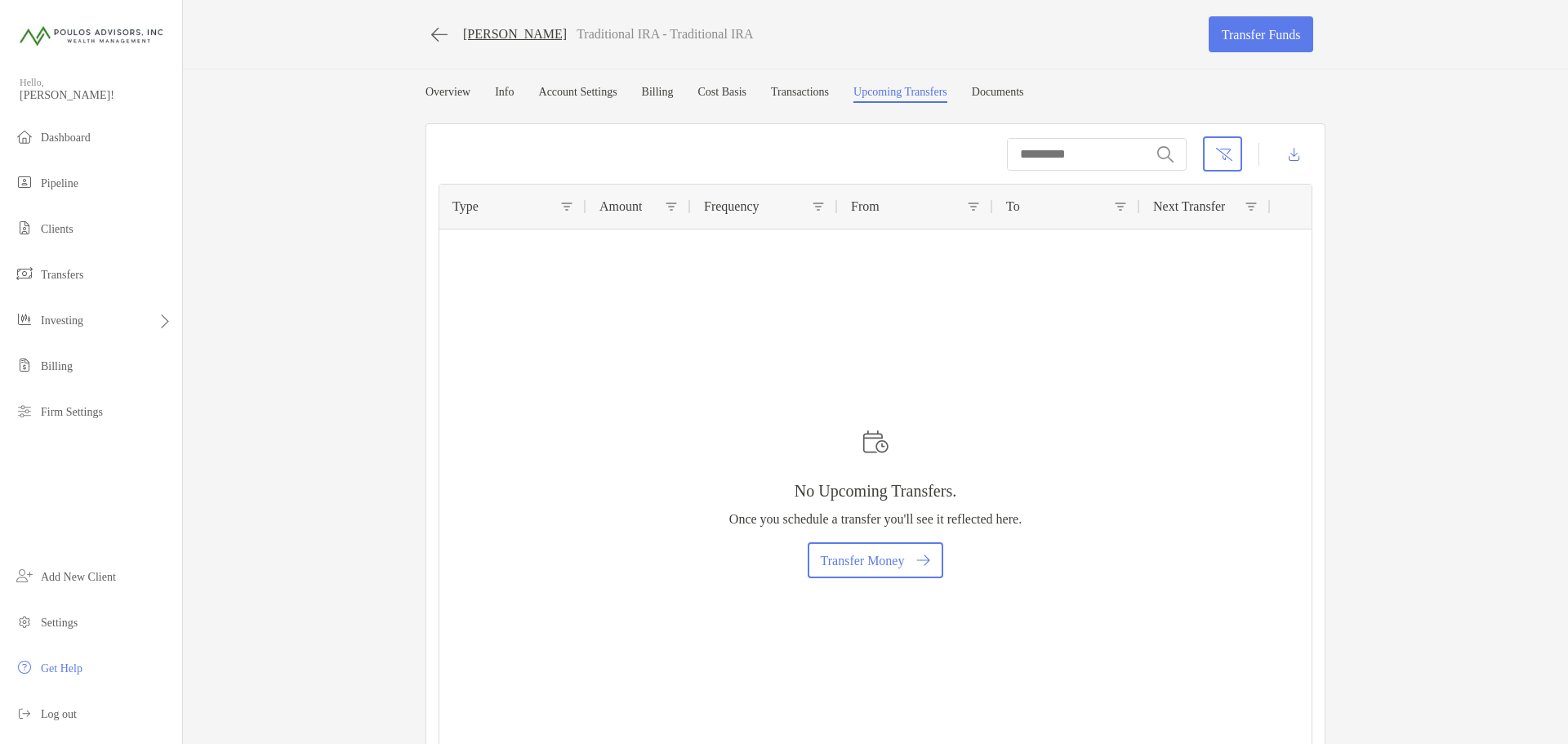
click at [1024, 91] on link "Documents" at bounding box center [998, 94] width 53 height 17
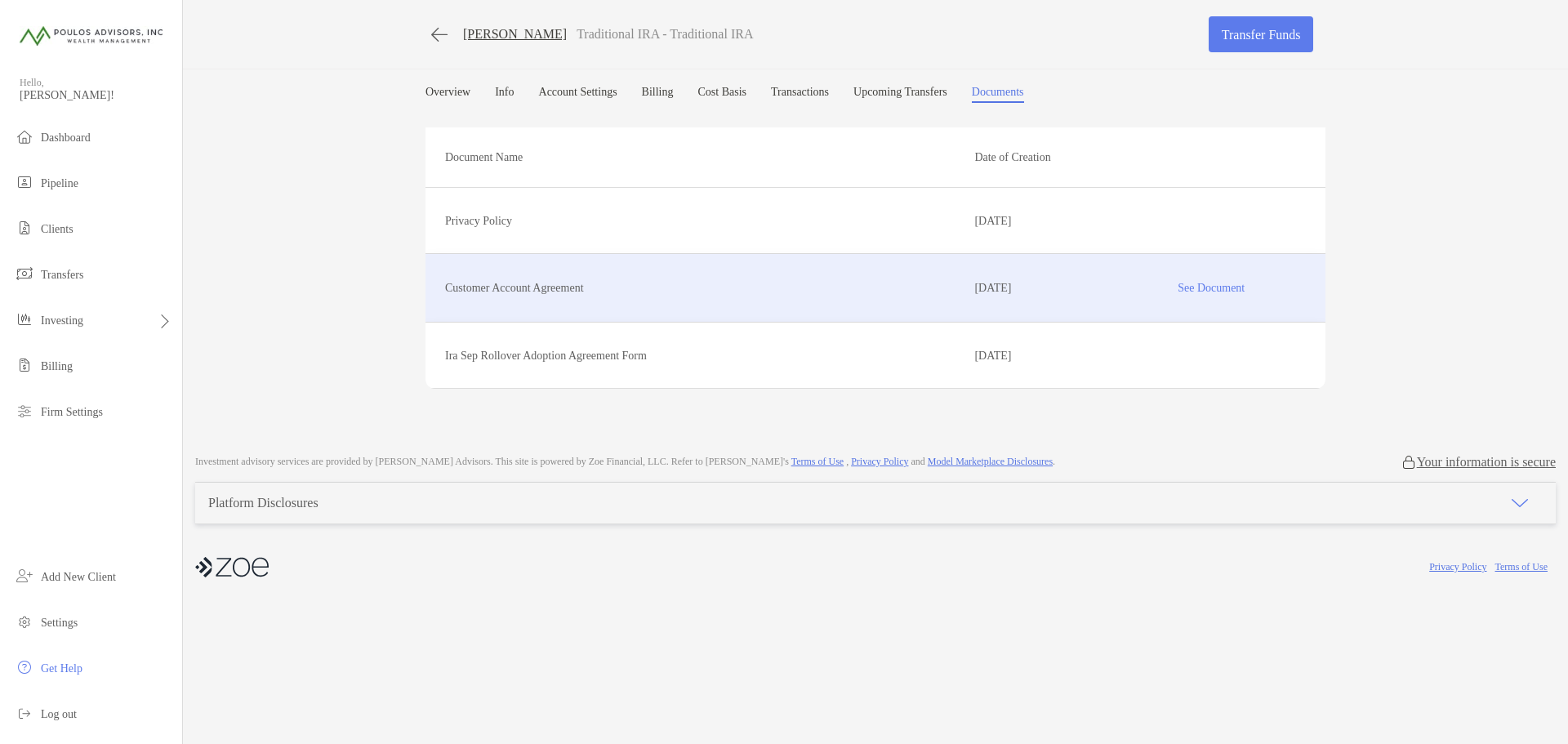
click at [586, 287] on p "Customer Account Agreement" at bounding box center [703, 287] width 517 height 21
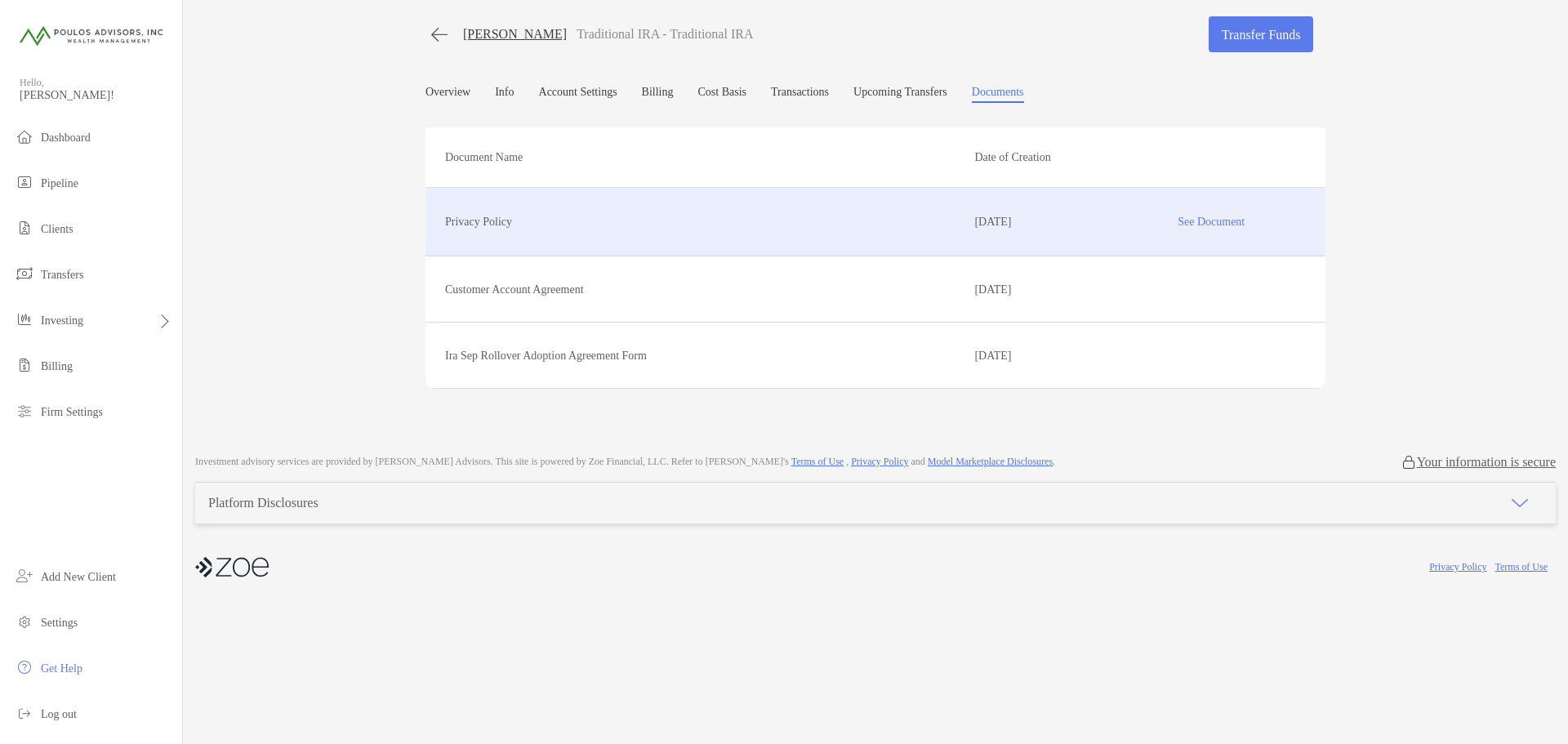
click at [1175, 219] on p "See Document" at bounding box center [1211, 222] width 189 height 29
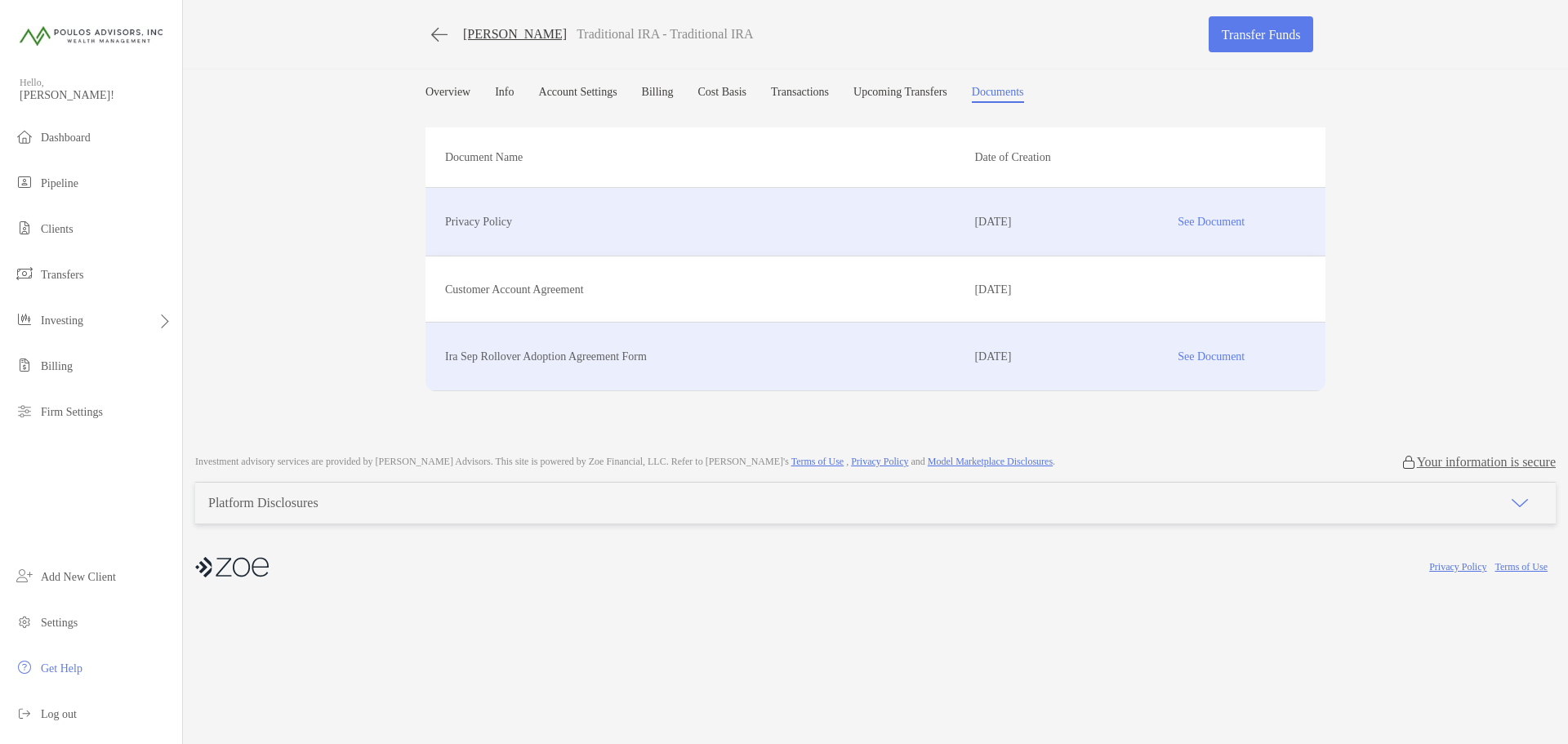
click at [517, 351] on p "Ira Sep Rollover Adoption Agreement Form" at bounding box center [703, 356] width 517 height 21
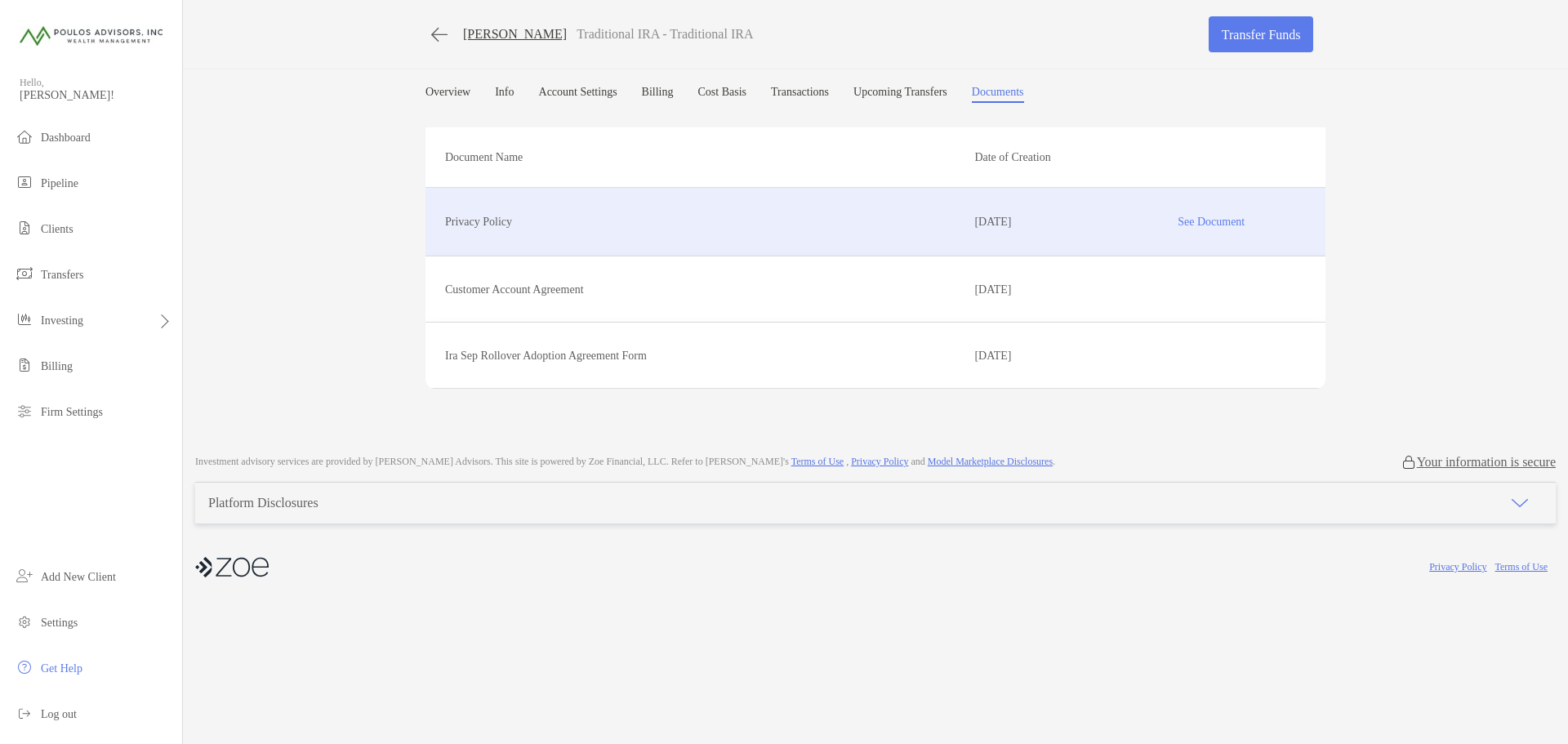
click at [479, 34] on link "[PERSON_NAME]" at bounding box center [515, 34] width 103 height 14
click at [68, 714] on span "Log out" at bounding box center [59, 714] width 36 height 13
